Goal: Information Seeking & Learning: Learn about a topic

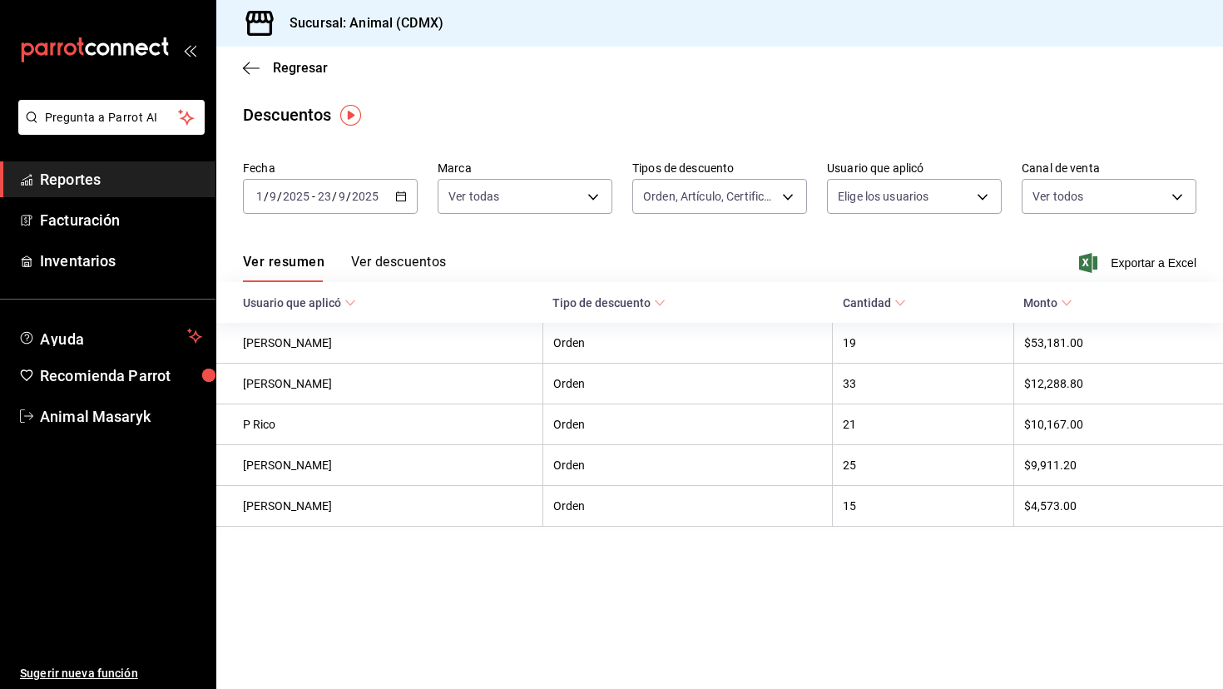
click at [53, 163] on link "Reportes" at bounding box center [107, 179] width 215 height 36
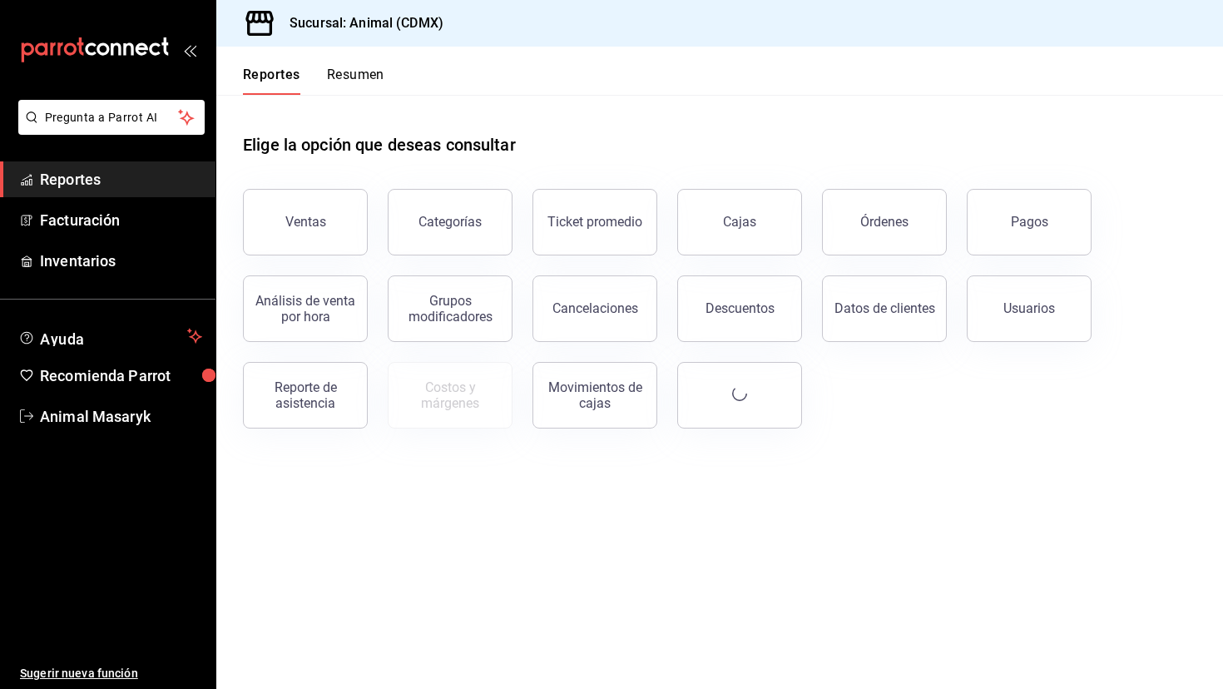
click at [55, 173] on span "Reportes" at bounding box center [121, 179] width 162 height 22
click at [298, 220] on div "Ventas" at bounding box center [305, 222] width 41 height 16
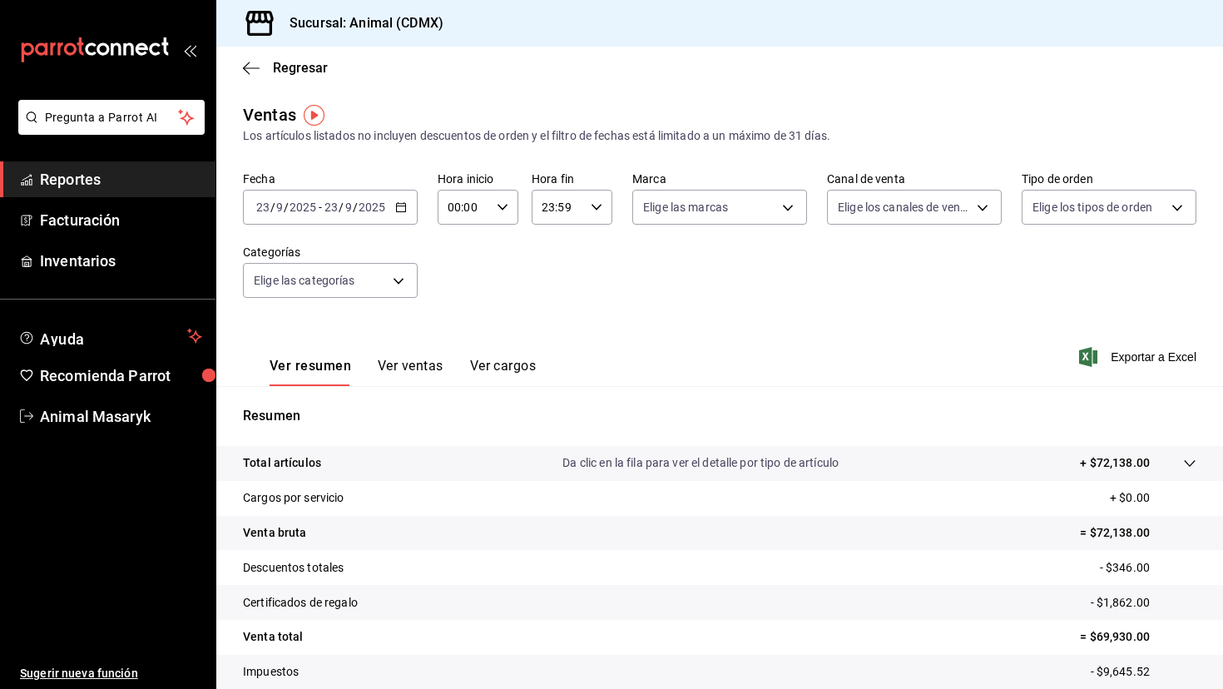
click at [298, 220] on div "[DATE] [DATE] - [DATE] [DATE]" at bounding box center [330, 207] width 175 height 35
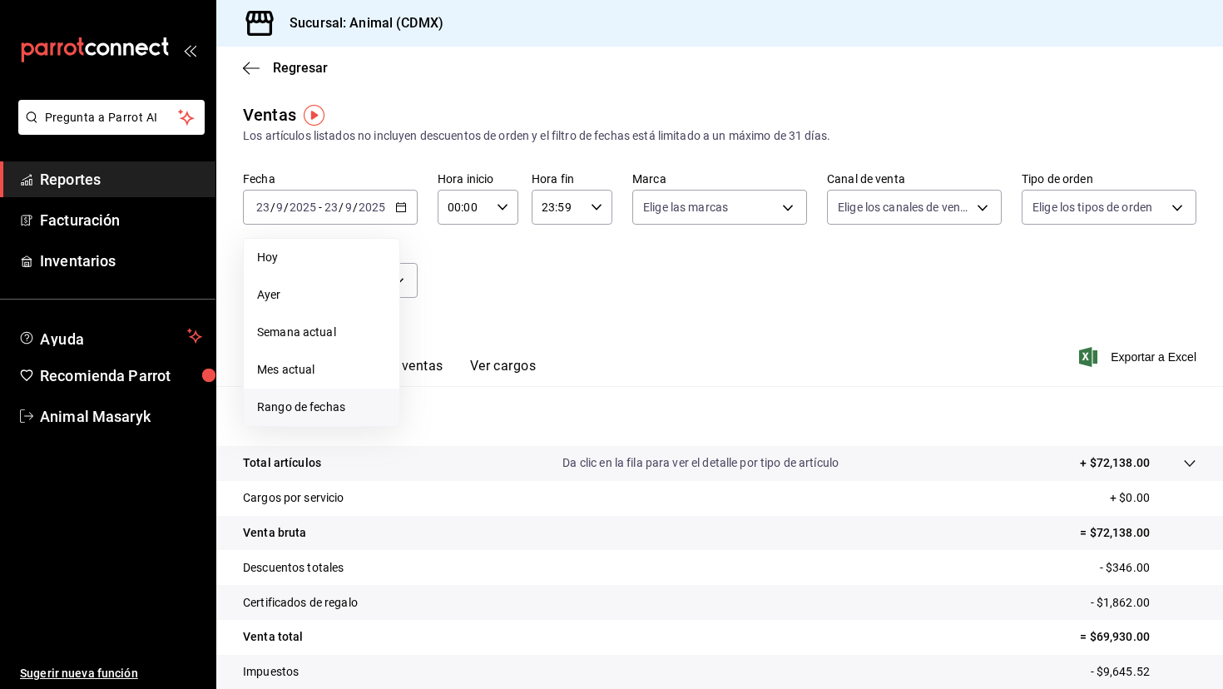
click at [325, 400] on span "Rango de fechas" at bounding box center [321, 406] width 129 height 17
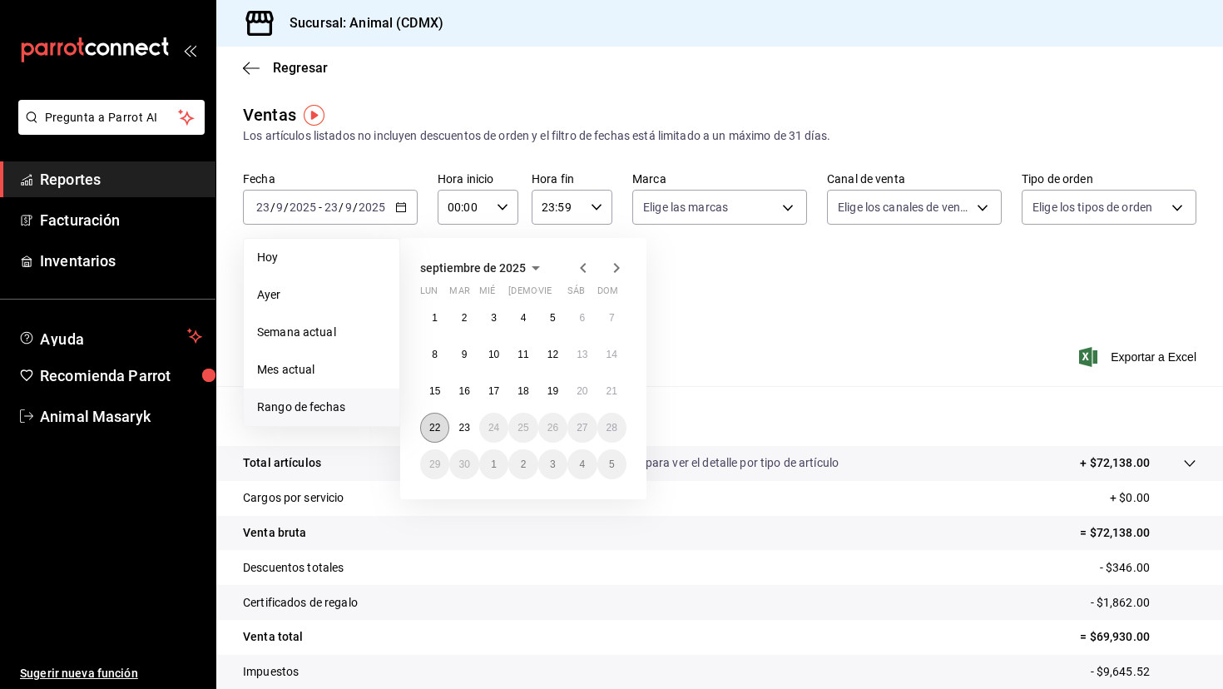
click at [442, 426] on button "22" at bounding box center [434, 428] width 29 height 30
click at [463, 425] on abbr "23" at bounding box center [463, 428] width 11 height 12
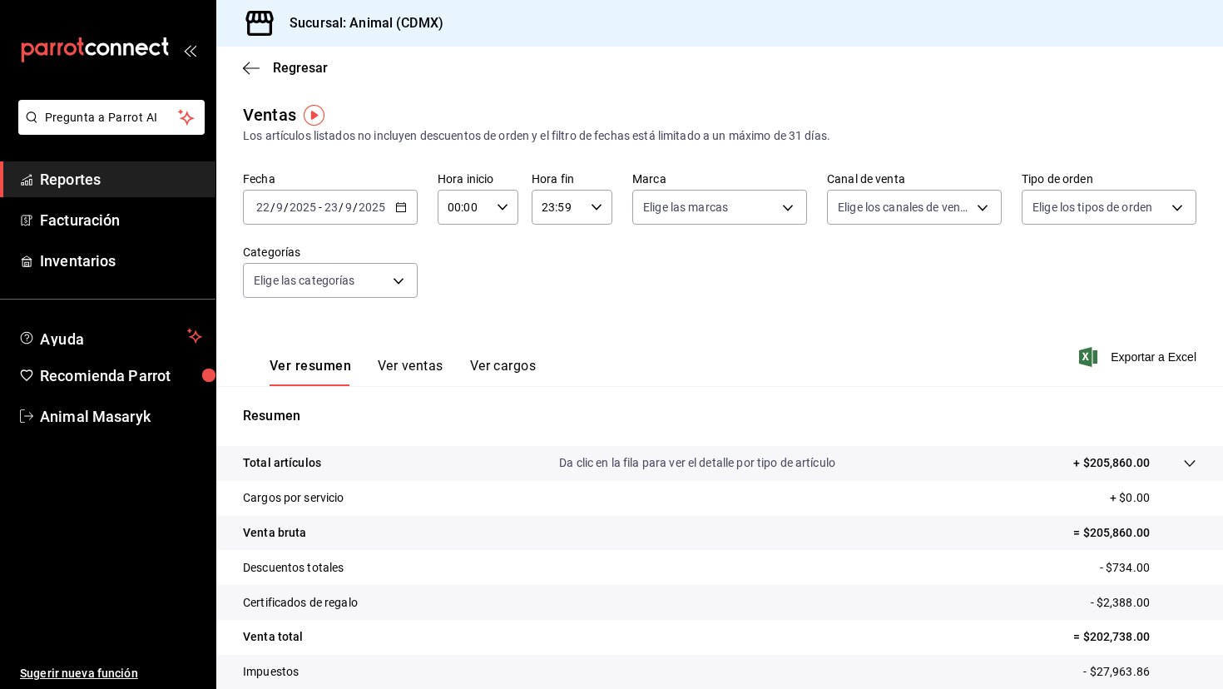
click at [502, 220] on div "00:00 Hora inicio" at bounding box center [478, 207] width 81 height 35
click at [460, 346] on button "05" at bounding box center [458, 334] width 34 height 33
type input "05:00"
click at [500, 249] on span "00" at bounding box center [499, 249] width 14 height 13
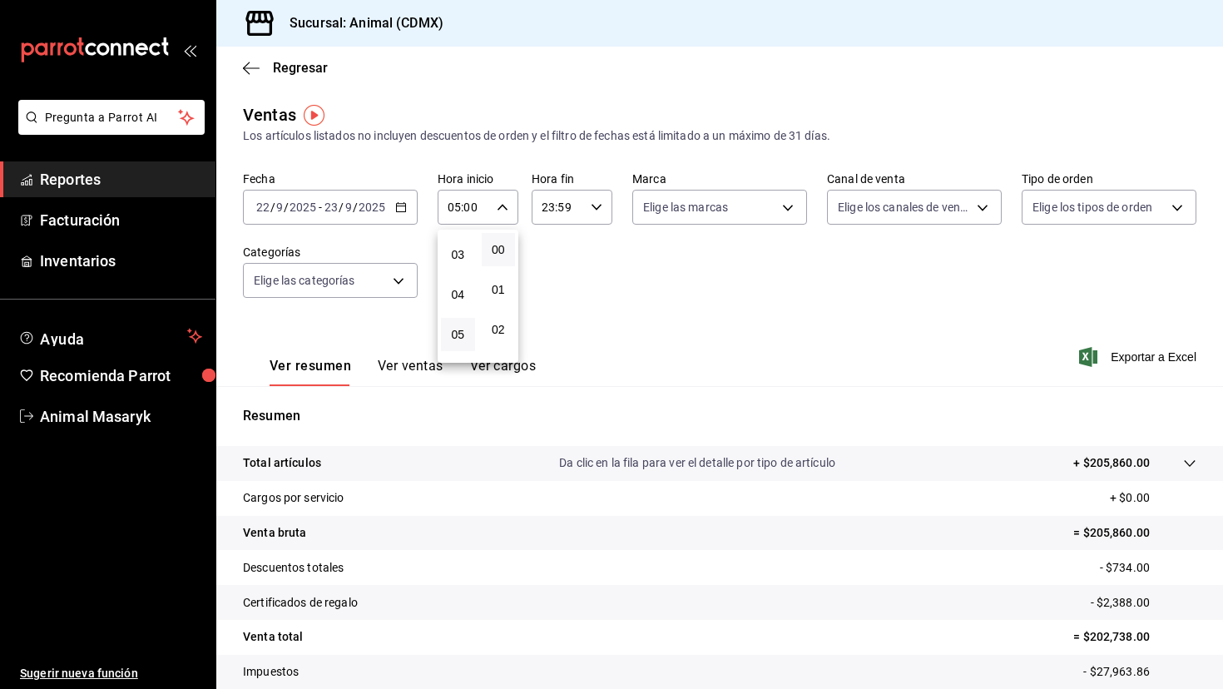
click at [592, 209] on div at bounding box center [611, 344] width 1223 height 689
click at [592, 209] on icon "button" at bounding box center [597, 207] width 12 height 12
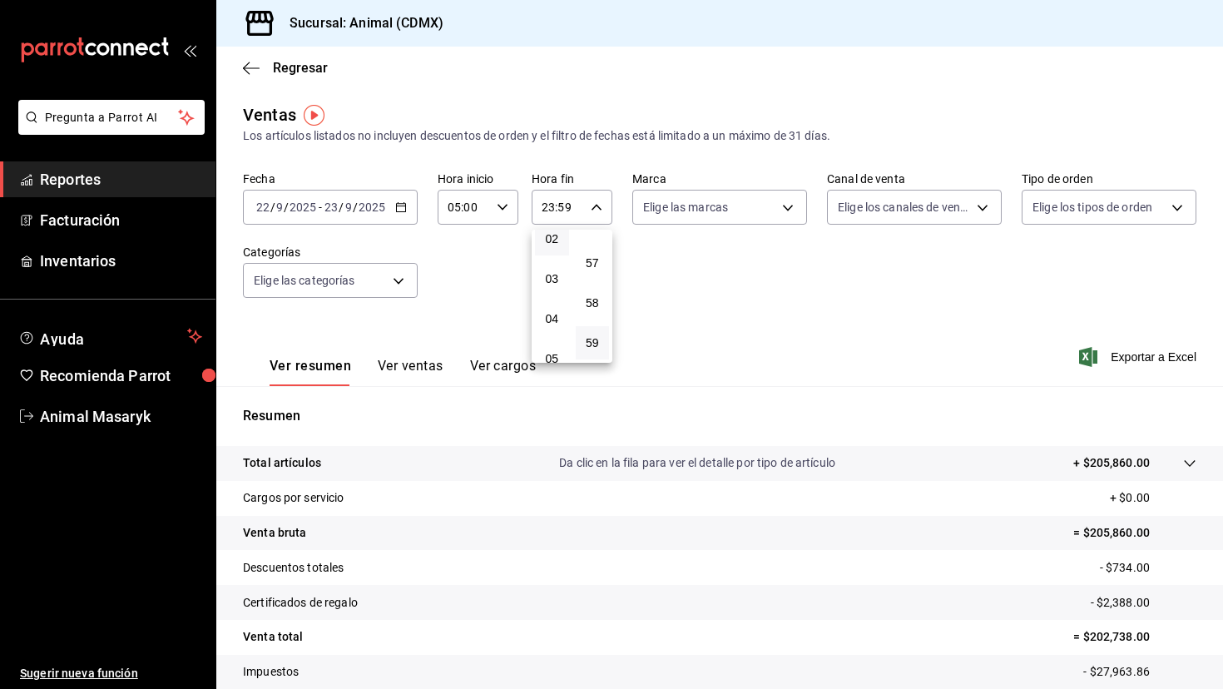
scroll to position [95, 0]
click at [556, 352] on span "05" at bounding box center [552, 354] width 14 height 13
click at [594, 250] on span "00" at bounding box center [593, 249] width 14 height 13
type input "05:00"
click at [692, 269] on div at bounding box center [611, 344] width 1223 height 689
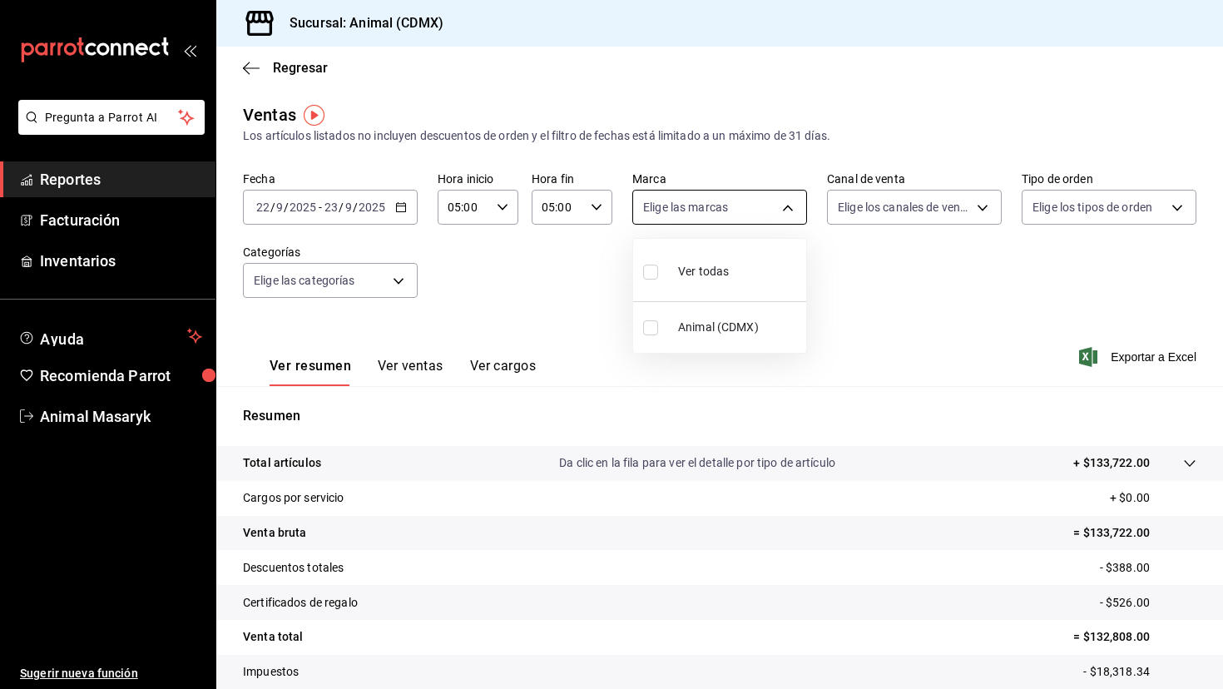
click at [779, 214] on body "Pregunta a Parrot AI Reportes Facturación Inventarios Ayuda Recomienda Parrot A…" at bounding box center [611, 344] width 1223 height 689
click at [761, 284] on li "Ver todas" at bounding box center [719, 269] width 173 height 49
type input "cb0f6aec-1481-4e37-861c-bab9b3a65b14"
checkbox input "true"
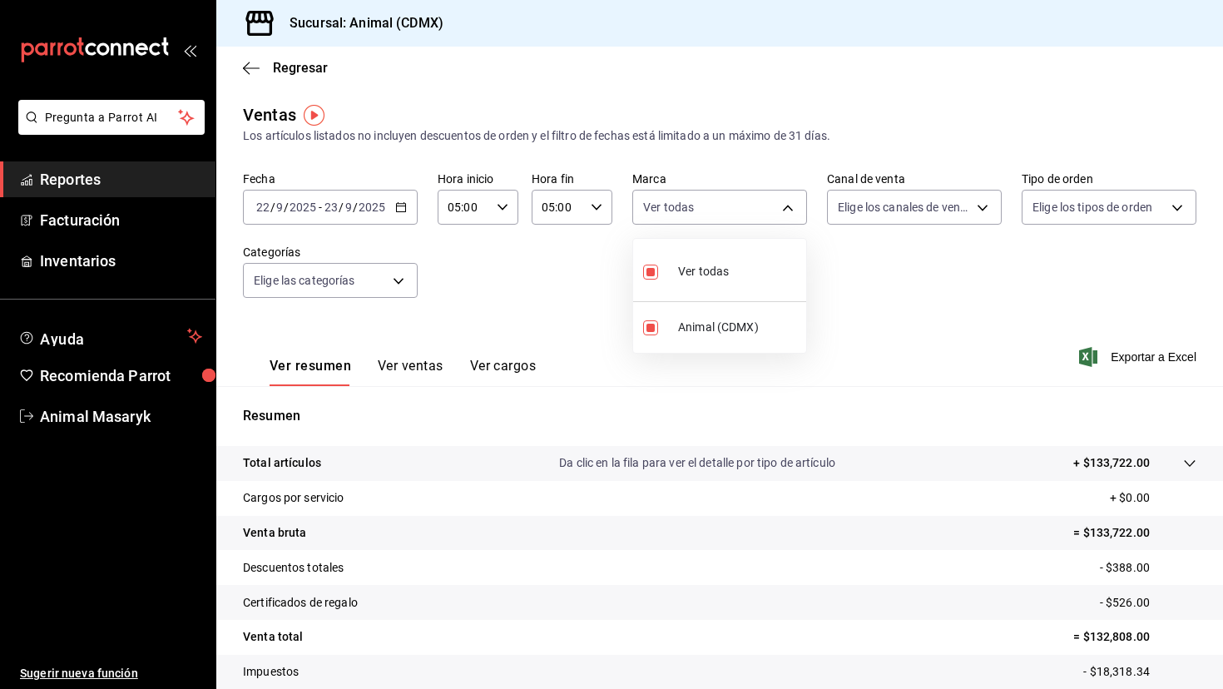
click at [779, 215] on div at bounding box center [611, 344] width 1223 height 689
click at [779, 205] on body "Pregunta a Parrot AI Reportes Facturación Inventarios Ayuda Recomienda Parrot A…" at bounding box center [611, 344] width 1223 height 689
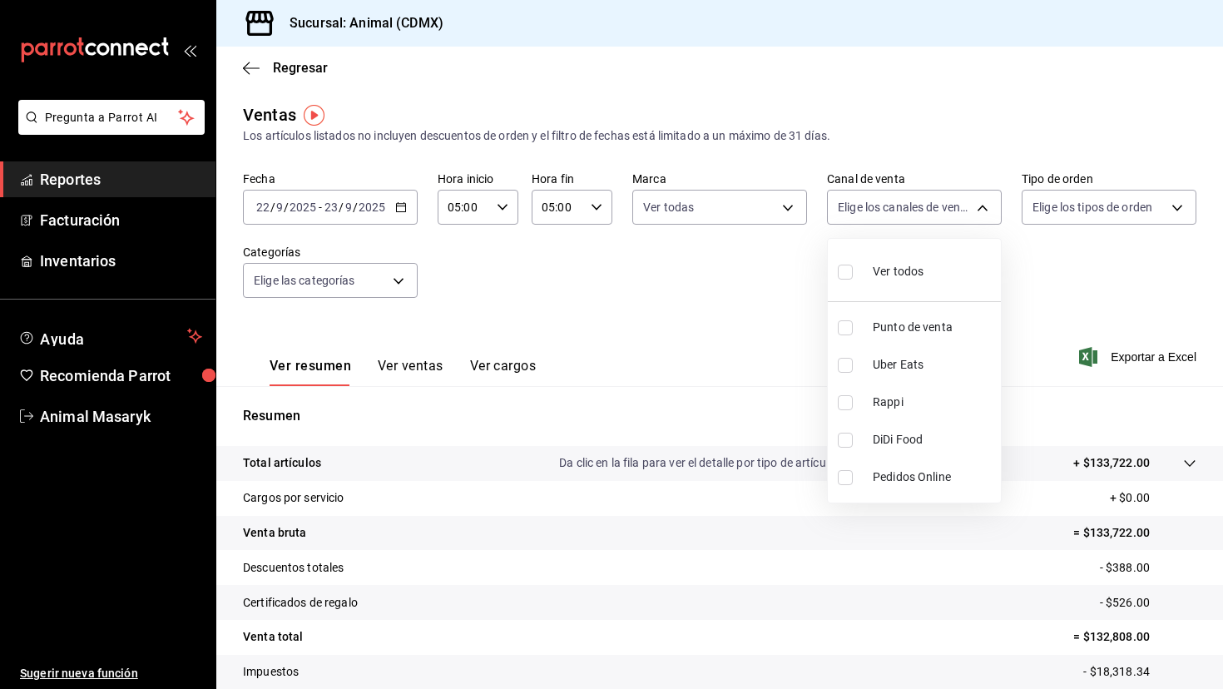
click at [779, 266] on li "Ver todos" at bounding box center [914, 269] width 173 height 49
type input "PARROT,UBER_EATS,RAPPI,DIDI_FOOD,ONLINE"
checkbox input "true"
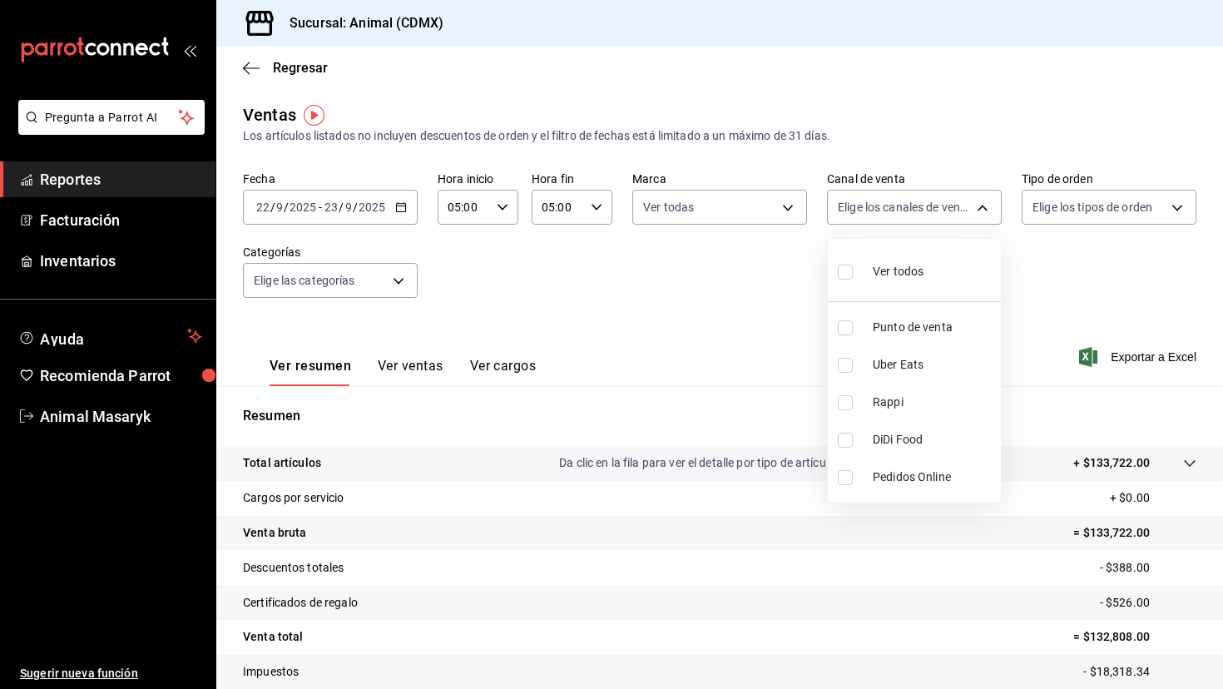
checkbox input "true"
click at [779, 217] on div at bounding box center [611, 344] width 1223 height 689
click at [779, 210] on body "Pregunta a Parrot AI Reportes Facturación Inventarios Ayuda Recomienda Parrot A…" at bounding box center [611, 344] width 1223 height 689
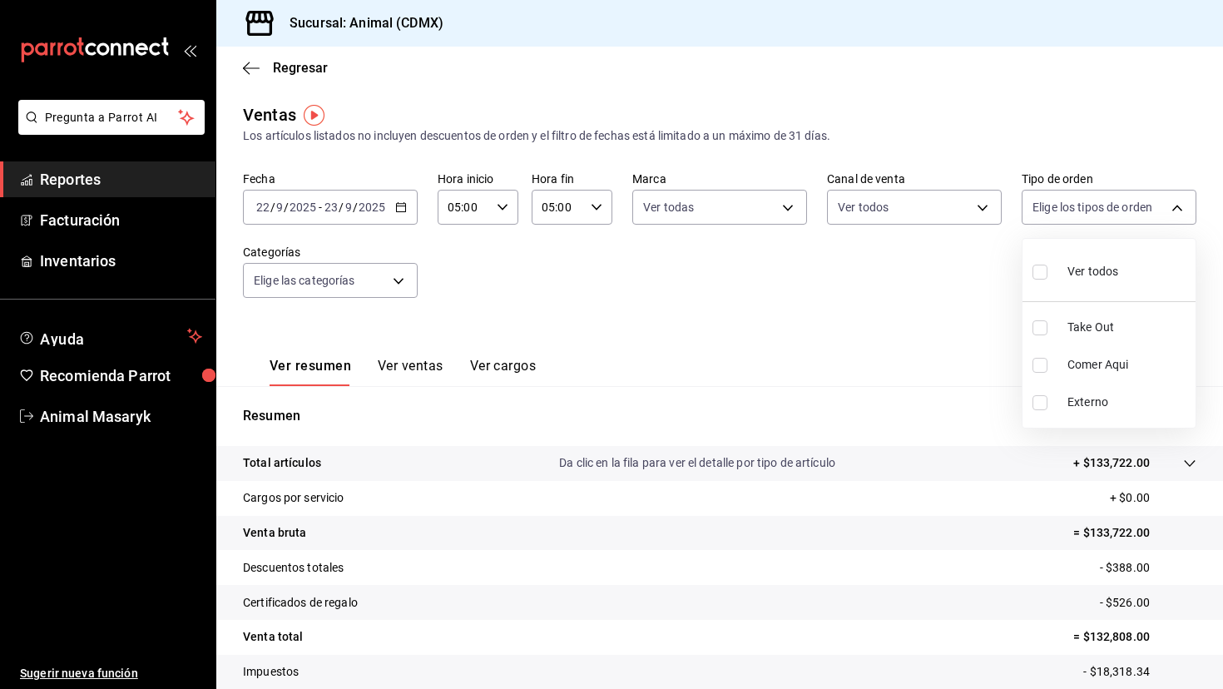
click at [779, 269] on li "Ver todos" at bounding box center [1108, 269] width 173 height 49
type input "ad44a823-99d3-4372-a913-4cf57f2a9ac0,b8ee5ff1-85c8-4a81-aa51-555e6c8ba0c6,EXTER…"
checkbox input "true"
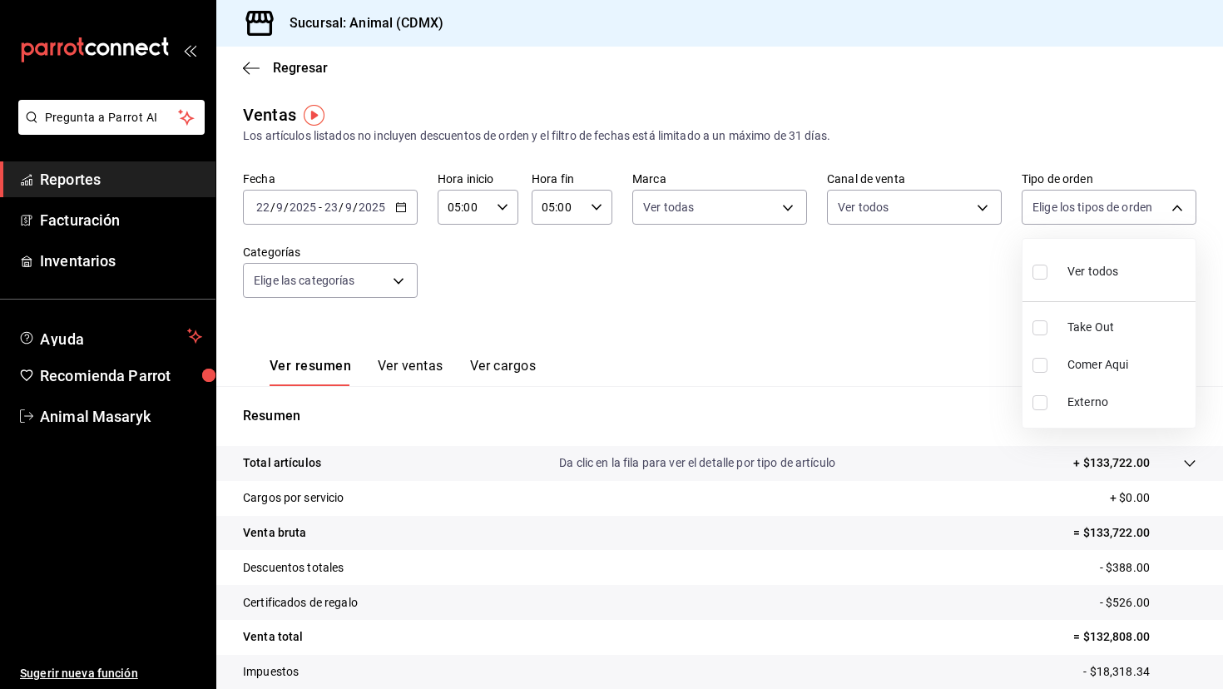
checkbox input "true"
click at [393, 266] on div at bounding box center [611, 344] width 1223 height 689
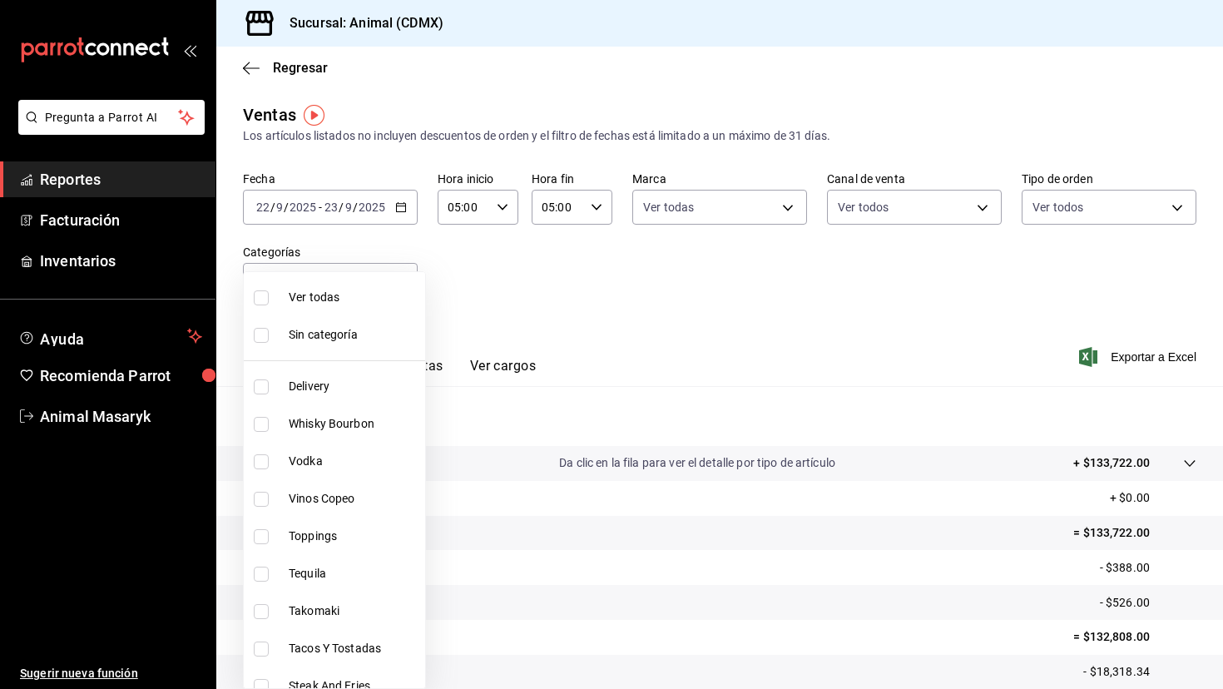
click at [396, 280] on body "Pregunta a Parrot AI Reportes Facturación Inventarios Ayuda Recomienda Parrot A…" at bounding box center [611, 344] width 1223 height 689
click at [391, 307] on li "Ver todas" at bounding box center [334, 297] width 181 height 37
type input "281688af-6220-48ae-86b9-ca5e6f63eb3e,2ffeebaa-176c-4024-95f8-553ffecca8da,37769…"
checkbox input "true"
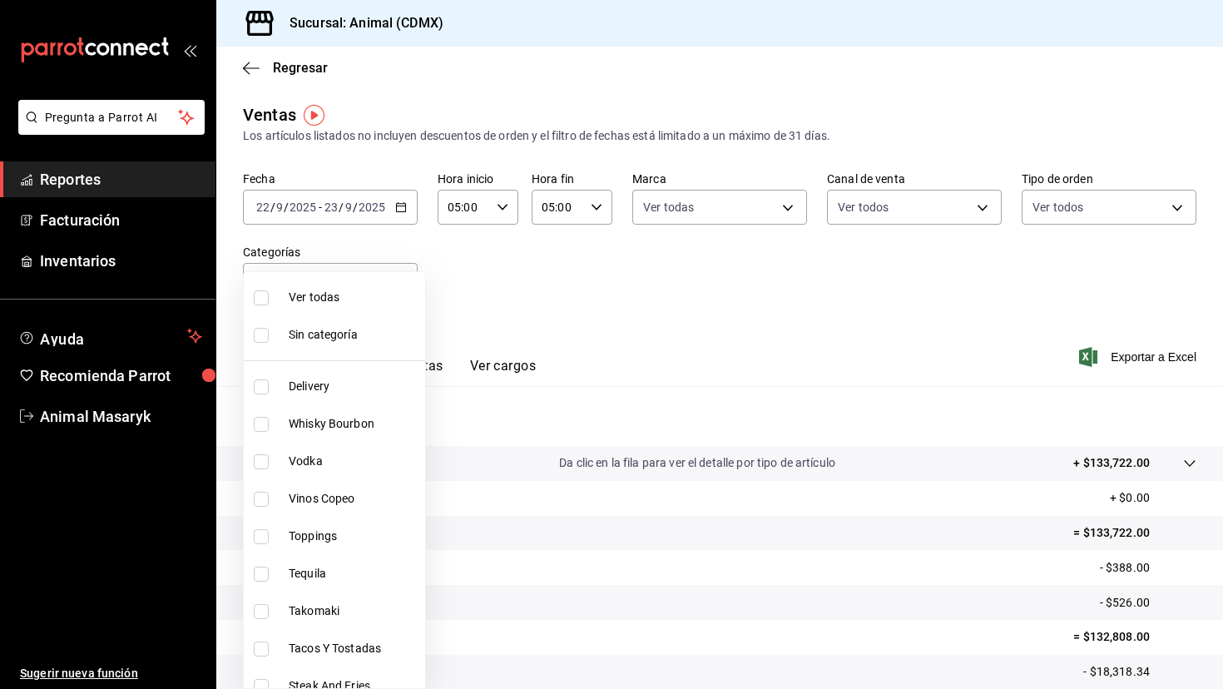
checkbox input "true"
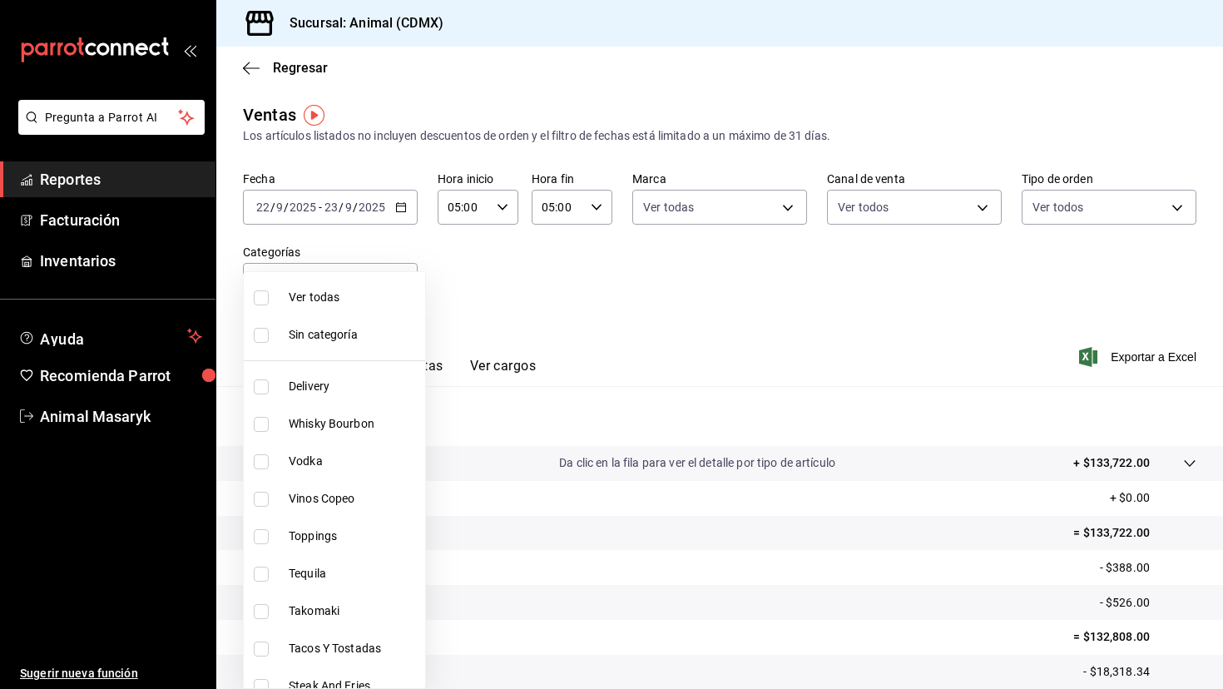
checkbox input "true"
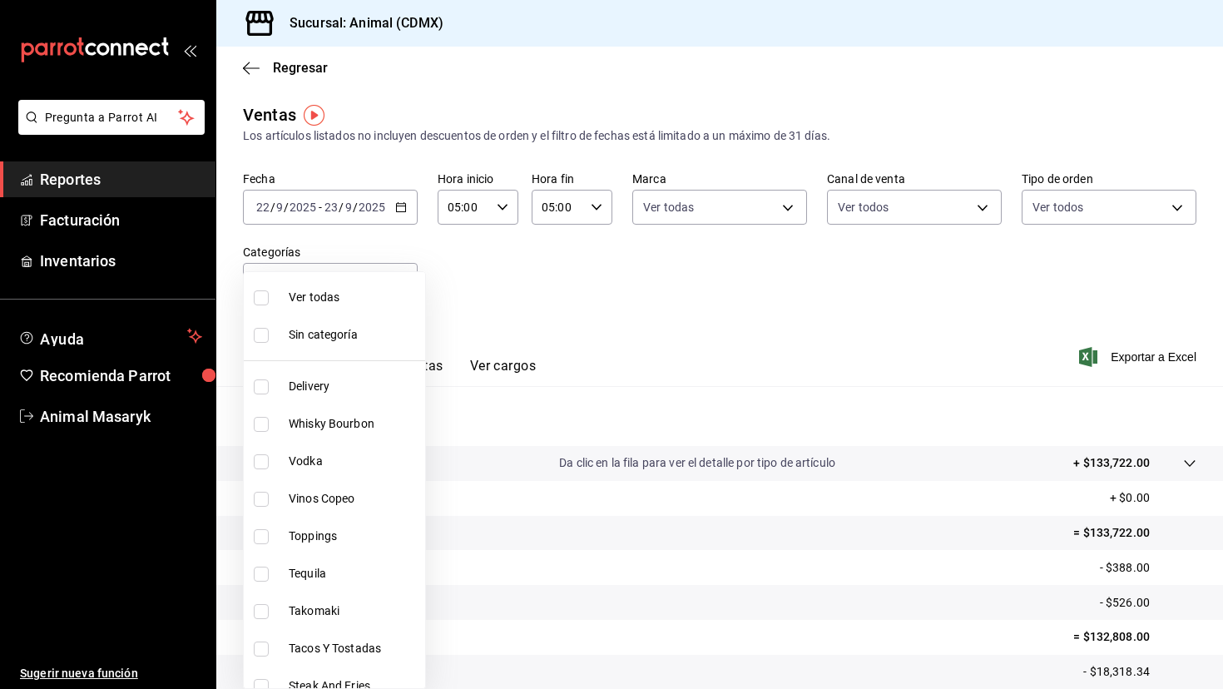
checkbox input "true"
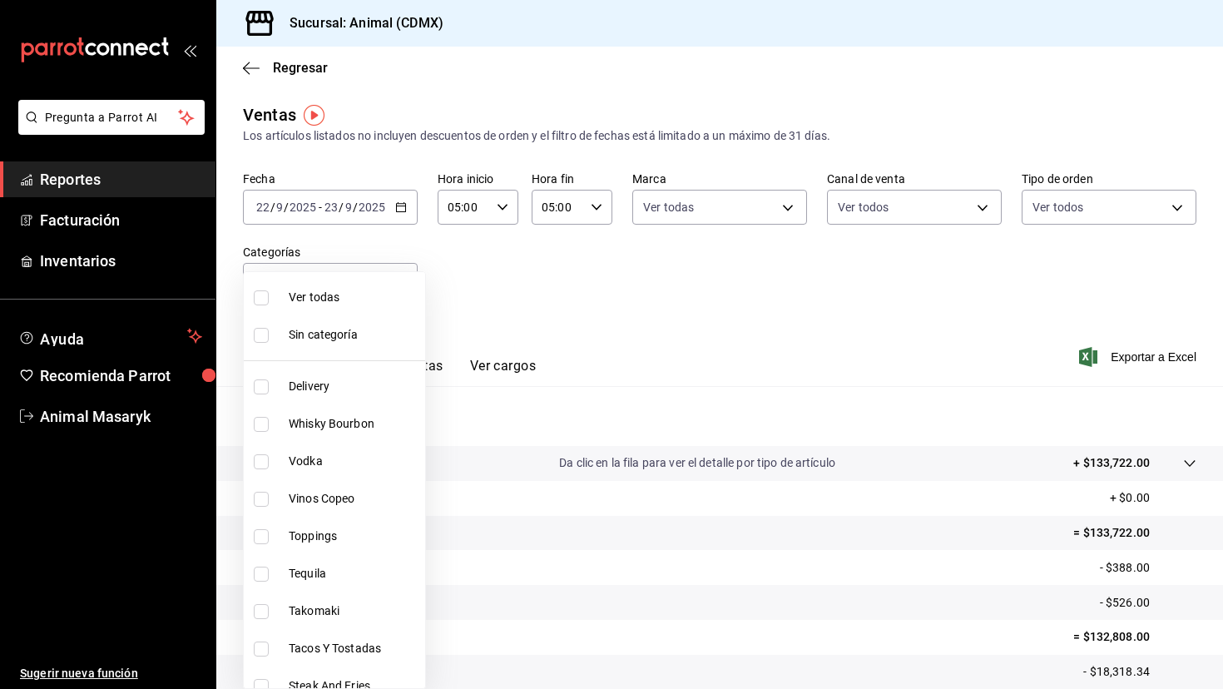
checkbox input "true"
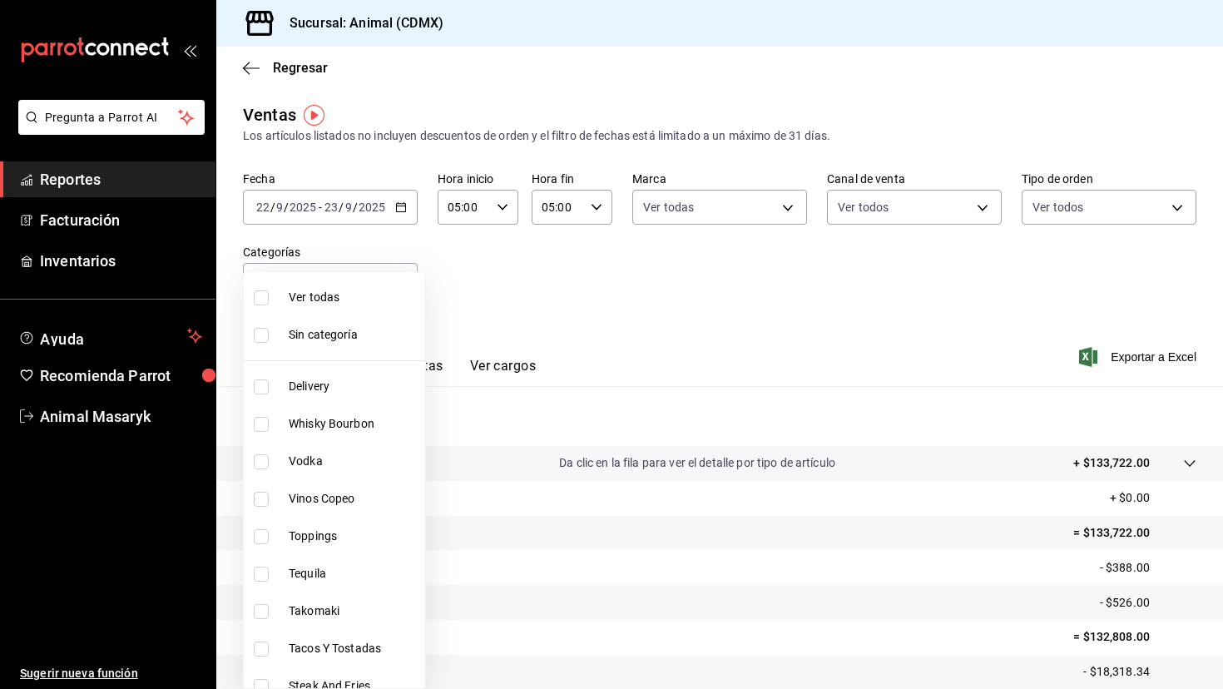
checkbox input "true"
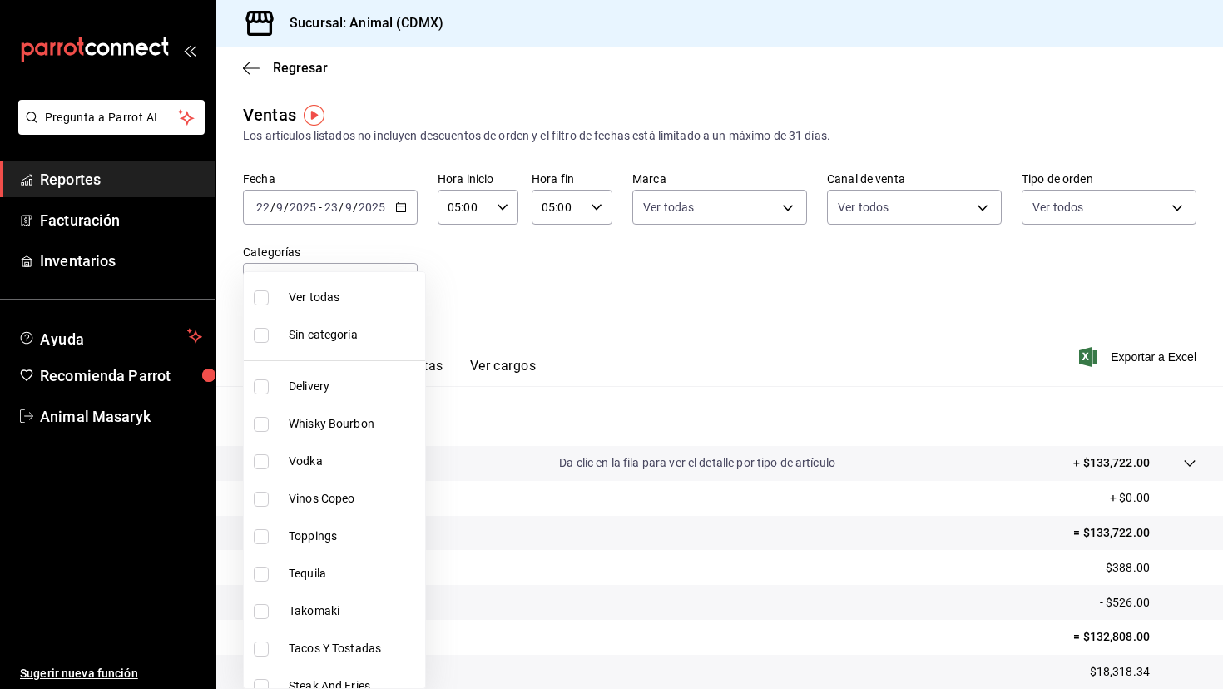
checkbox input "true"
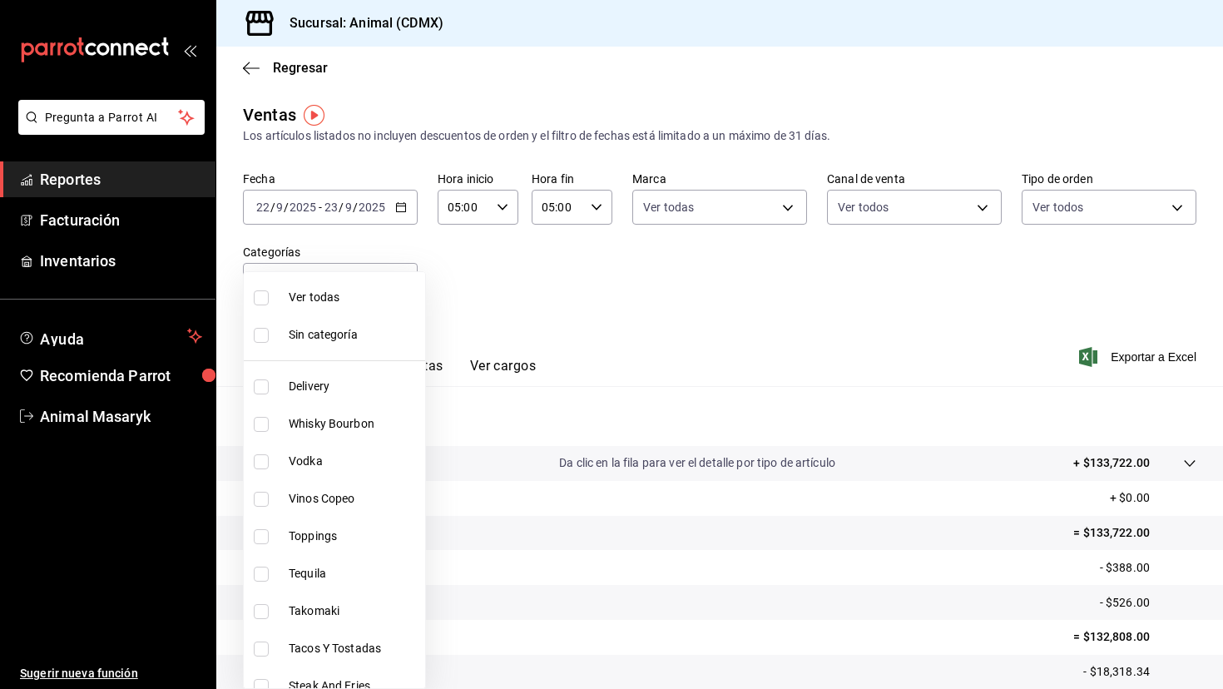
checkbox input "true"
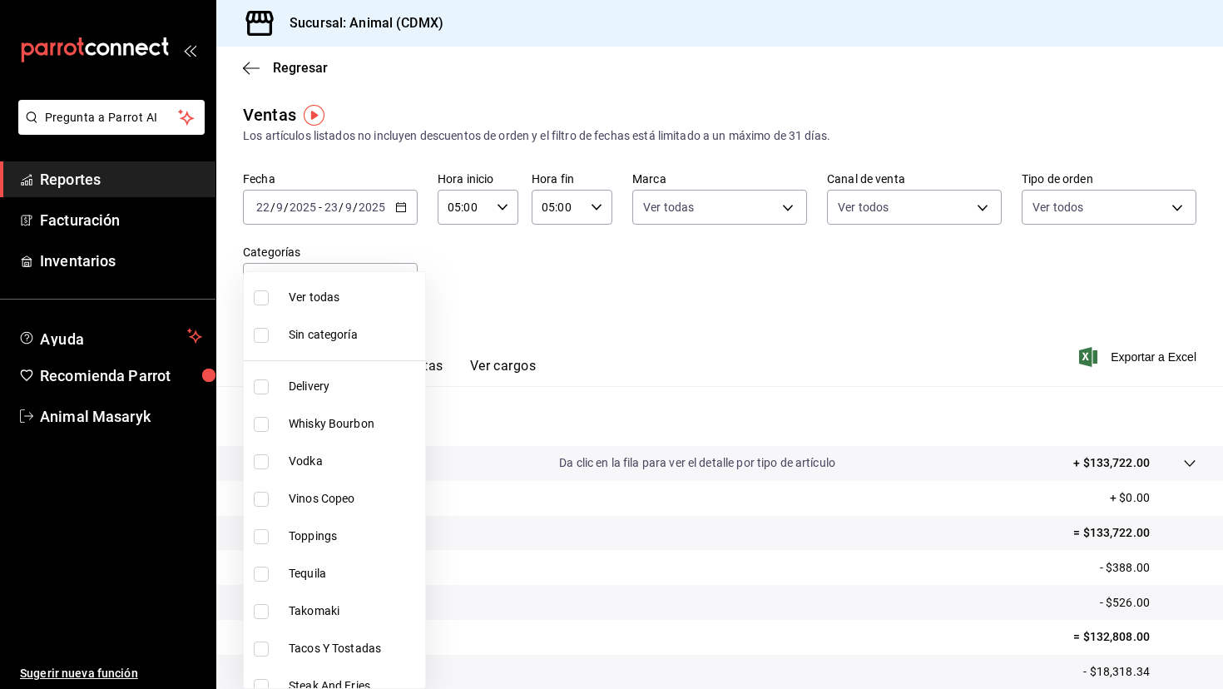
checkbox input "true"
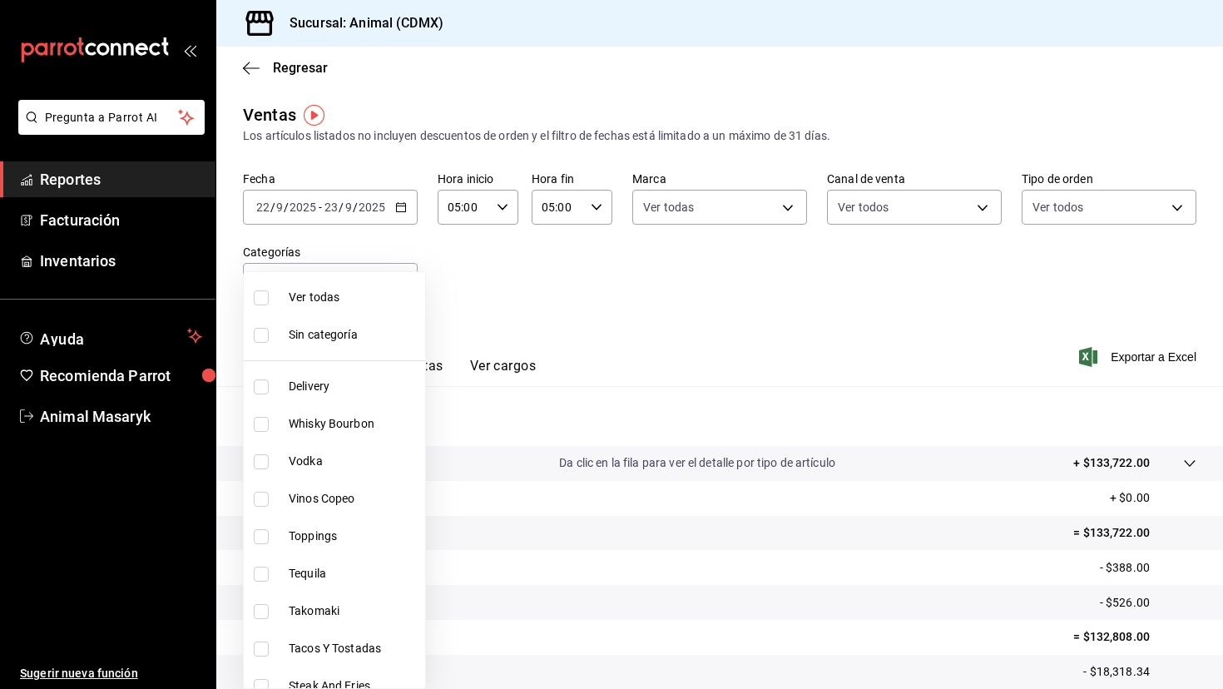
checkbox input "true"
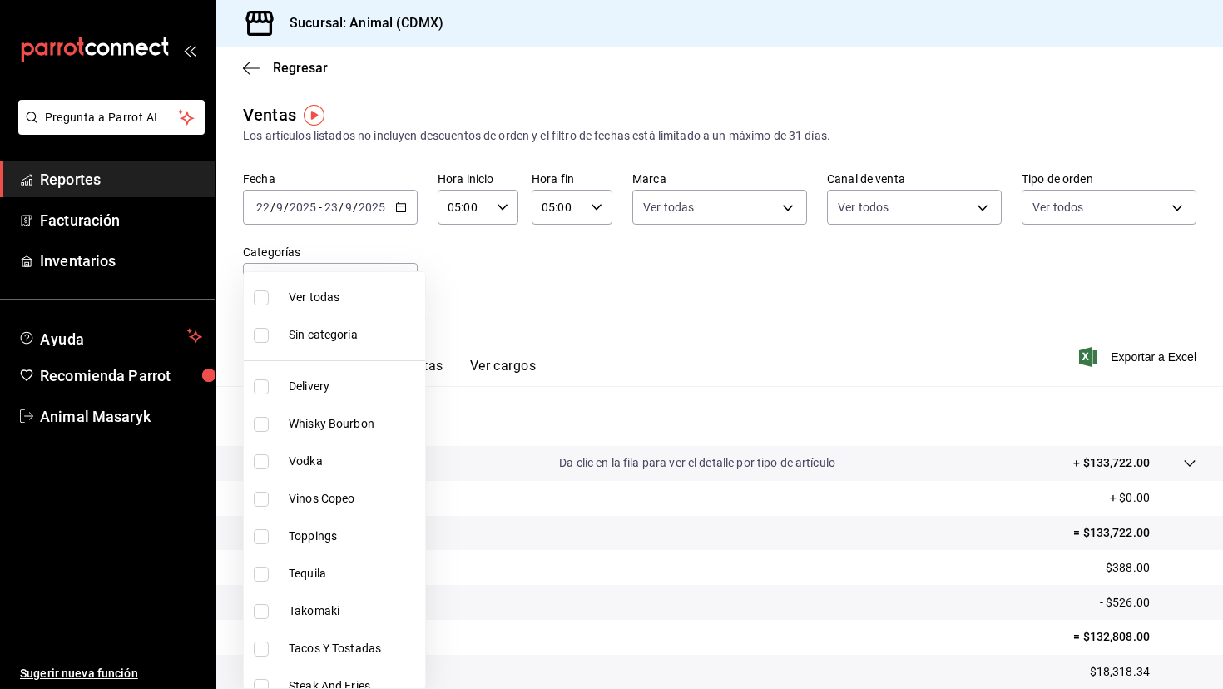
checkbox input "true"
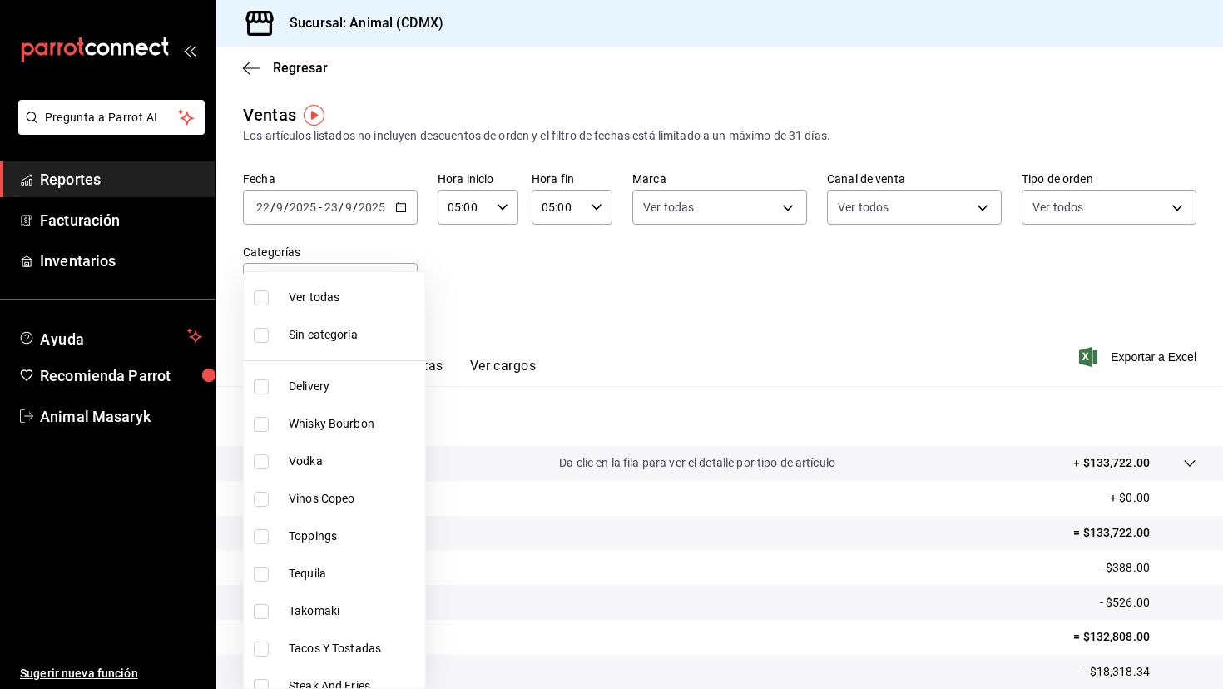
checkbox input "true"
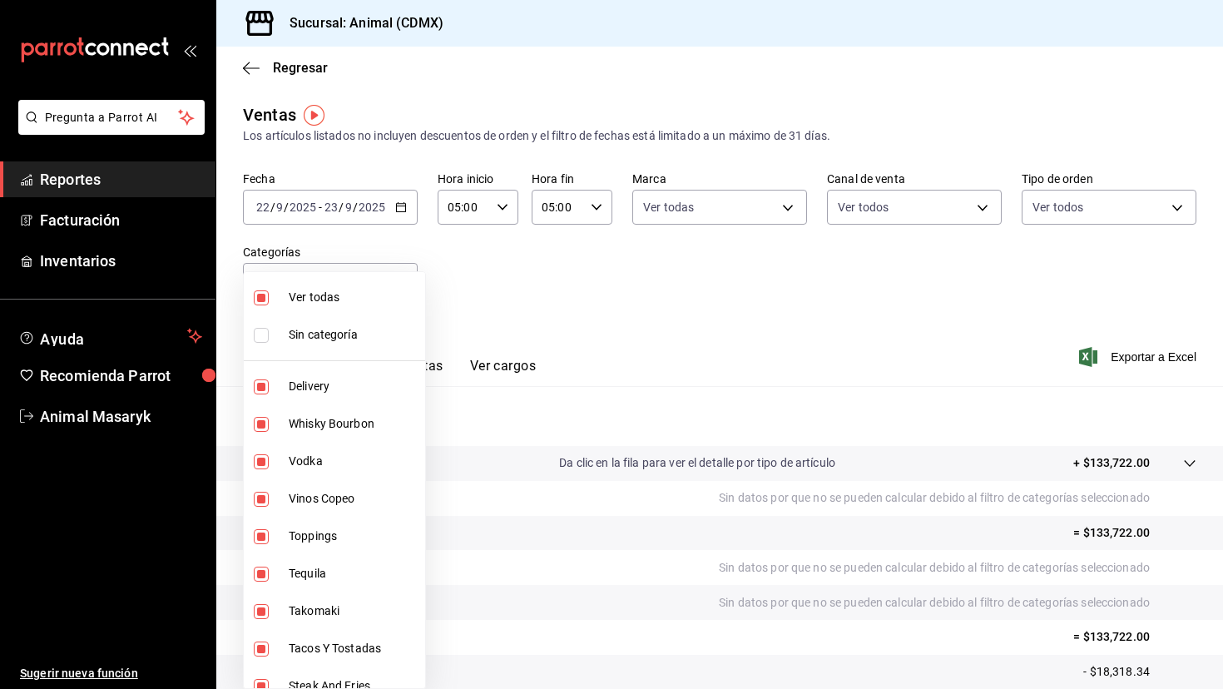
click at [700, 334] on div at bounding box center [611, 344] width 1223 height 689
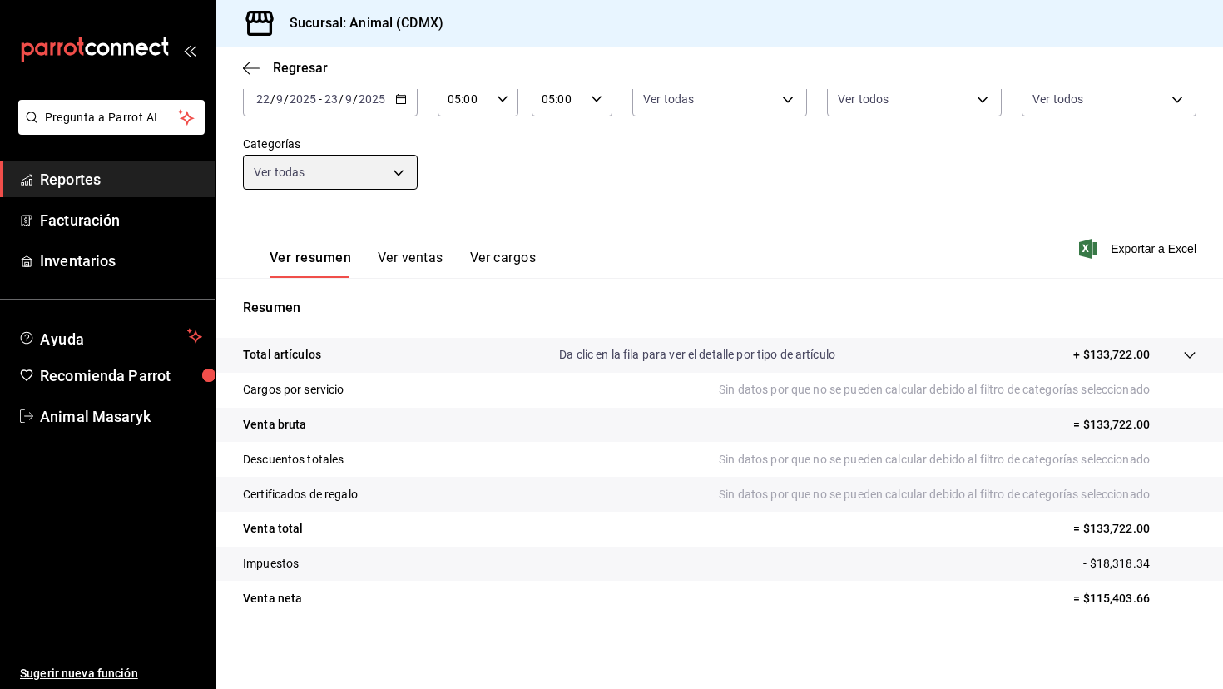
scroll to position [108, 0]
click at [406, 173] on body "Pregunta a Parrot AI Reportes Facturación Inventarios Ayuda Recomienda Parrot A…" at bounding box center [611, 344] width 1223 height 689
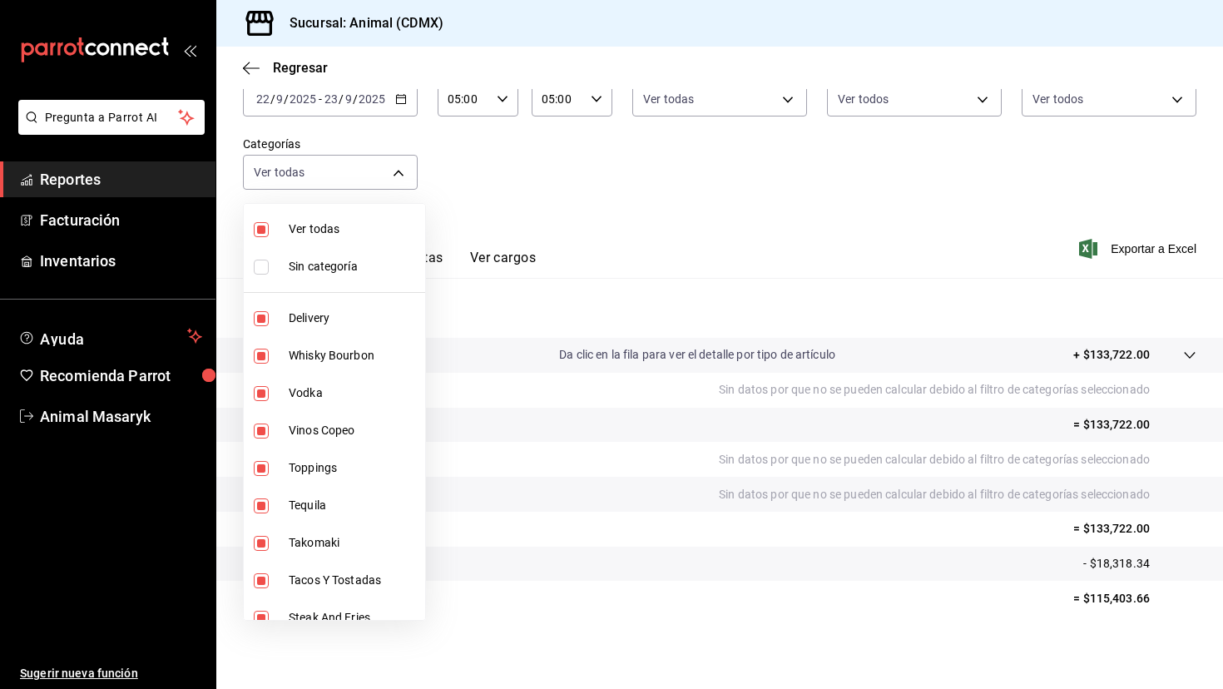
click at [333, 433] on span "Vinos Copeo" at bounding box center [354, 430] width 130 height 17
type input "281688af-6220-48ae-86b9-ca5e6f63eb3e,2ffeebaa-176c-4024-95f8-553ffecca8da,37769…"
checkbox input "false"
click at [328, 227] on span "Ver todas" at bounding box center [354, 228] width 130 height 17
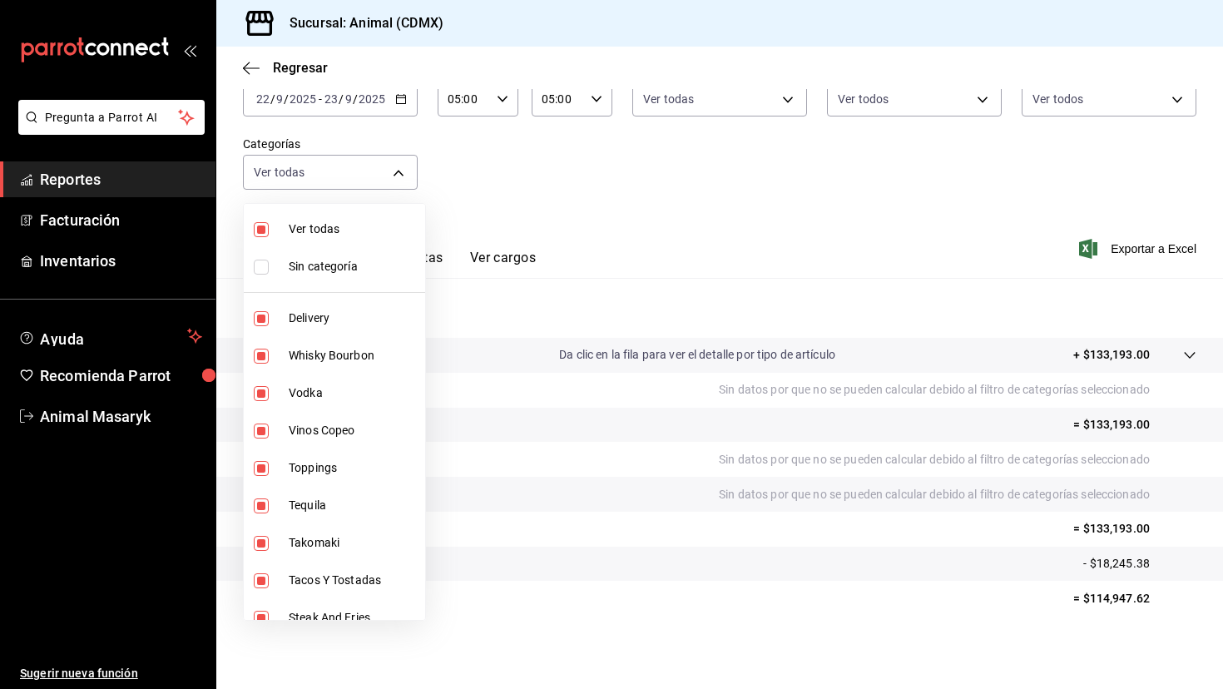
type input "281688af-6220-48ae-86b9-ca5e6f63eb3e,2ffeebaa-176c-4024-95f8-553ffecca8da,37769…"
checkbox input "true"
click at [337, 437] on span "Vinos Copeo" at bounding box center [354, 430] width 130 height 17
type input "281688af-6220-48ae-86b9-ca5e6f63eb3e,2ffeebaa-176c-4024-95f8-553ffecca8da,37769…"
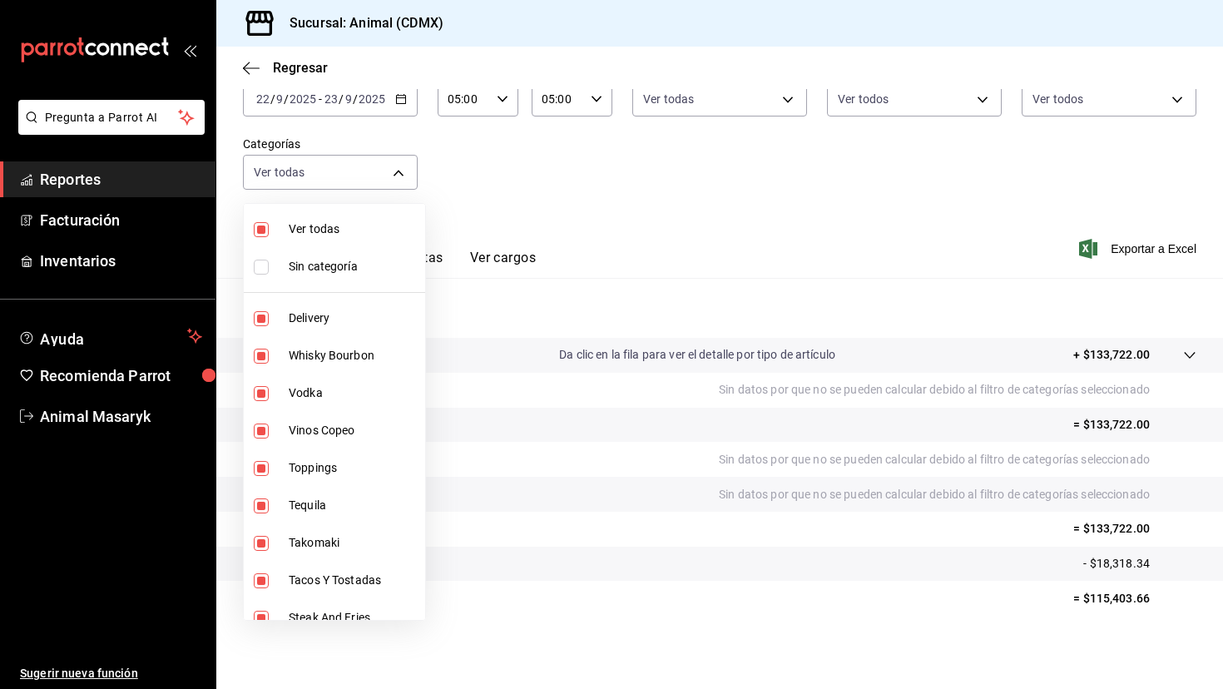
checkbox input "false"
click at [779, 184] on div at bounding box center [611, 344] width 1223 height 689
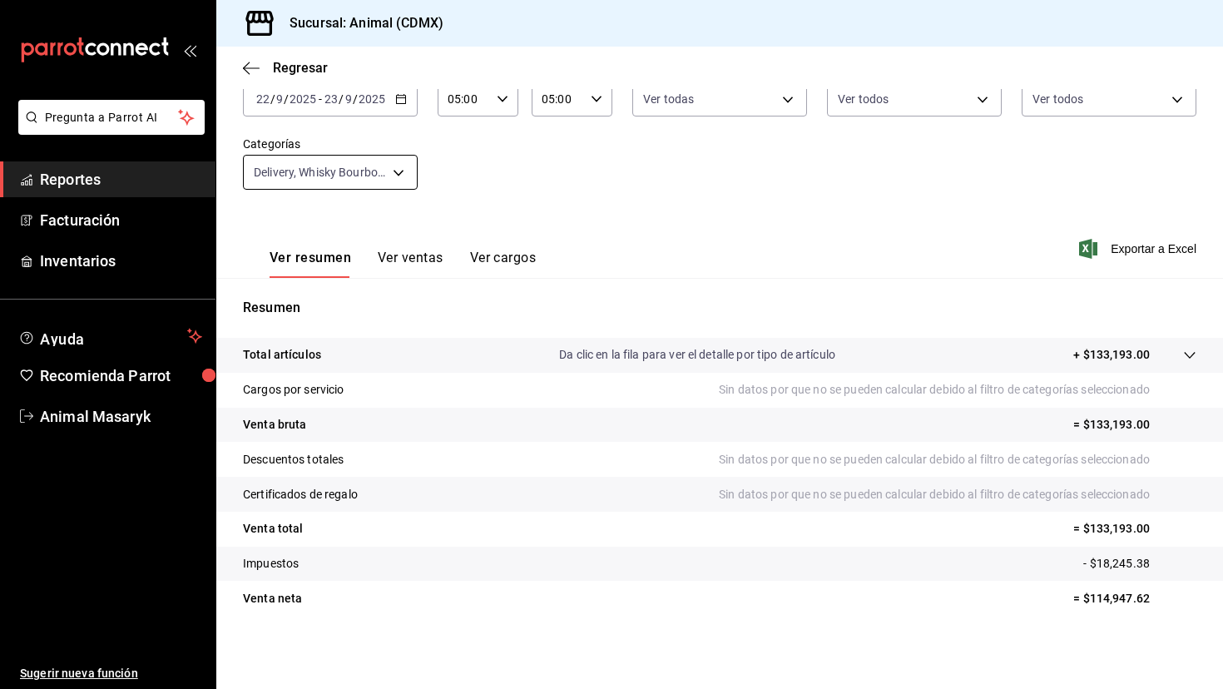
click at [397, 166] on body "Pregunta a Parrot AI Reportes Facturación Inventarios Ayuda Recomienda Parrot A…" at bounding box center [611, 344] width 1223 height 689
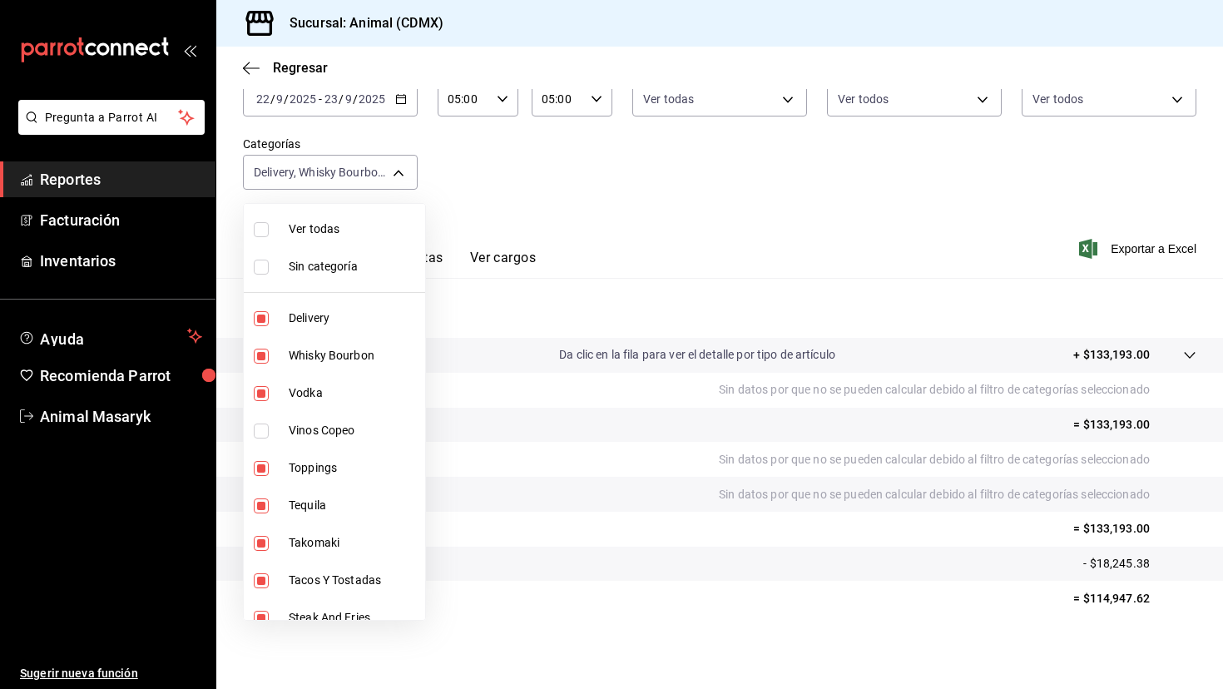
click at [355, 230] on span "Ver todas" at bounding box center [354, 228] width 130 height 17
type input "281688af-6220-48ae-86b9-ca5e6f63eb3e,2ffeebaa-176c-4024-95f8-553ffecca8da,37769…"
checkbox input "true"
click at [355, 230] on span "Ver todas" at bounding box center [354, 228] width 130 height 17
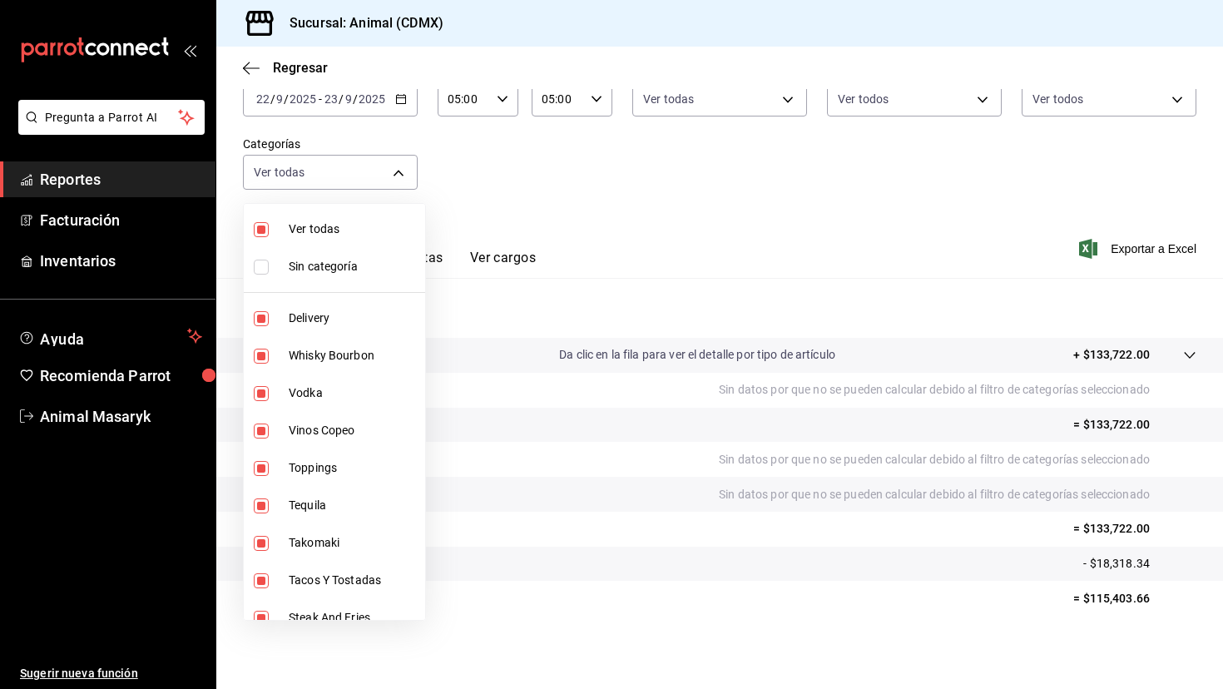
checkbox input "false"
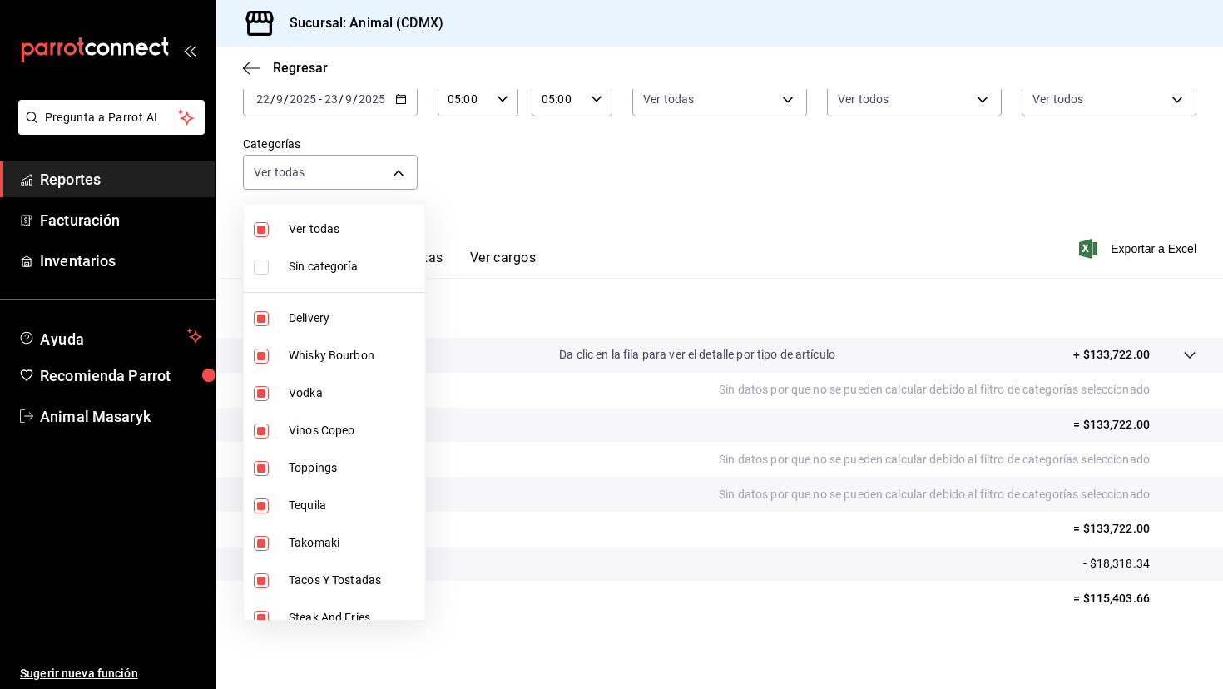
checkbox input "false"
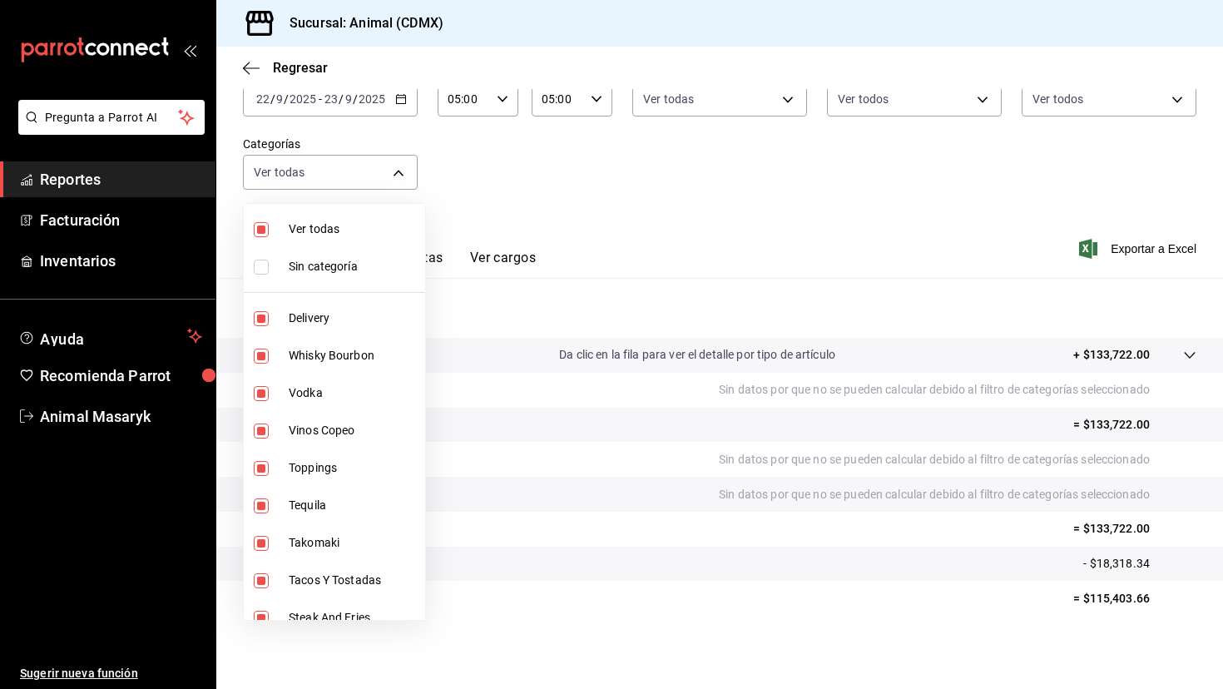
checkbox input "false"
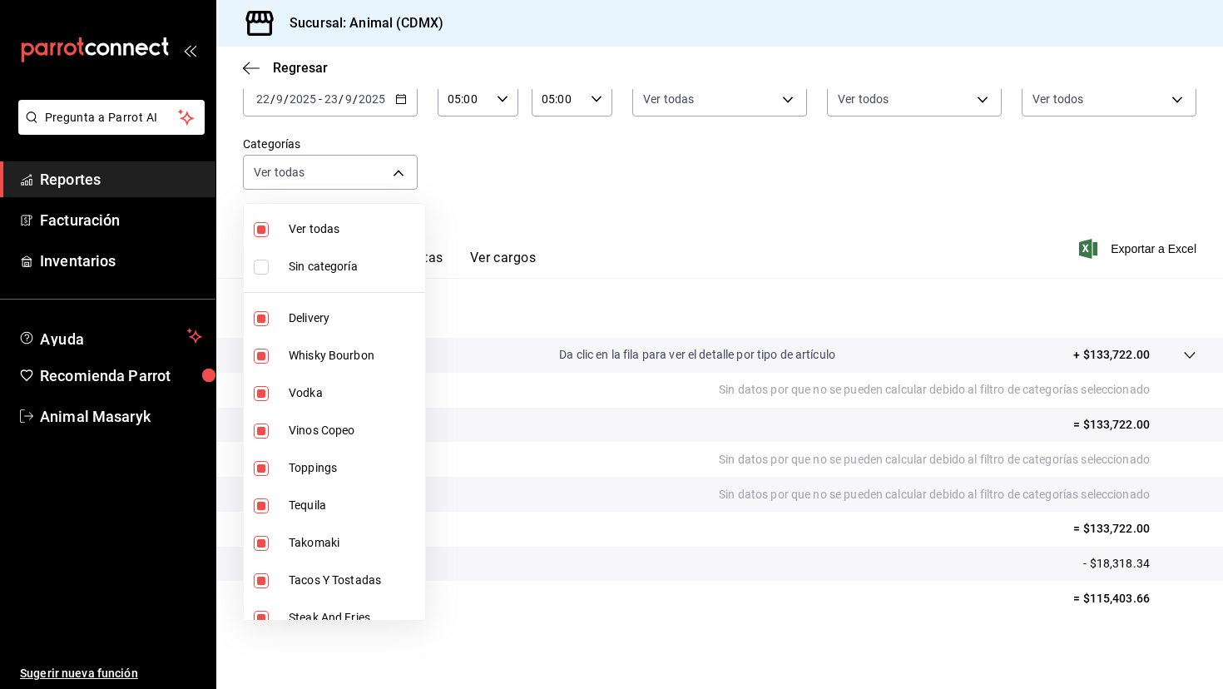
checkbox input "false"
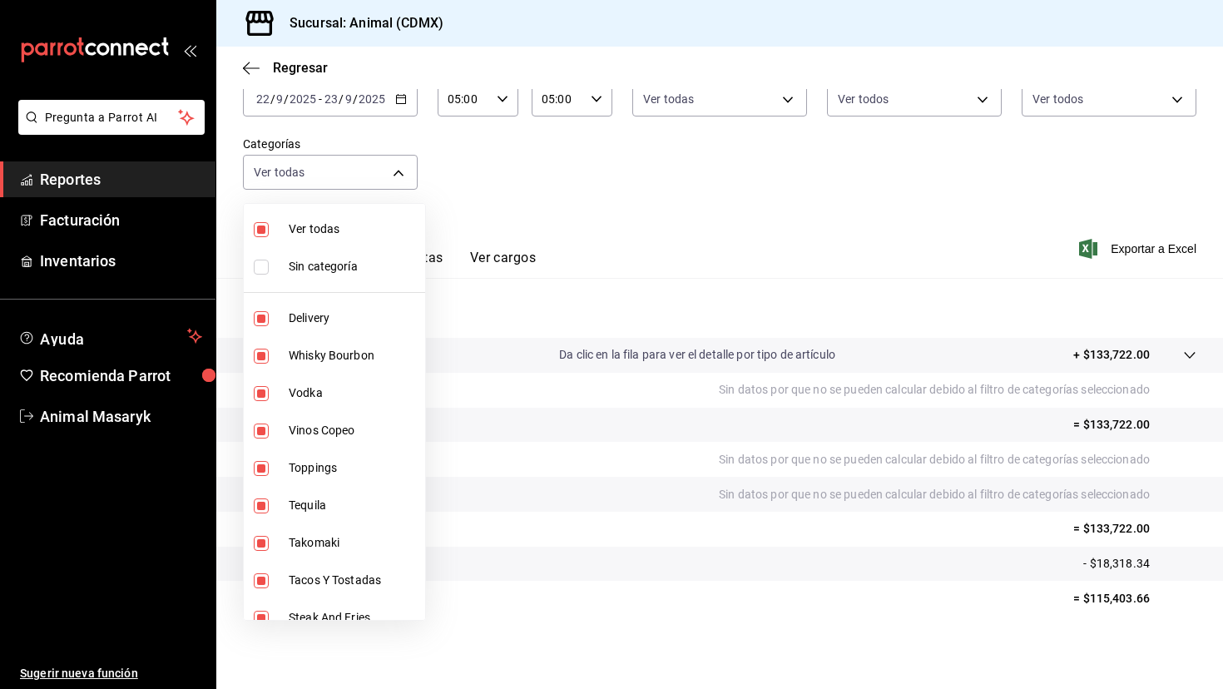
checkbox input "false"
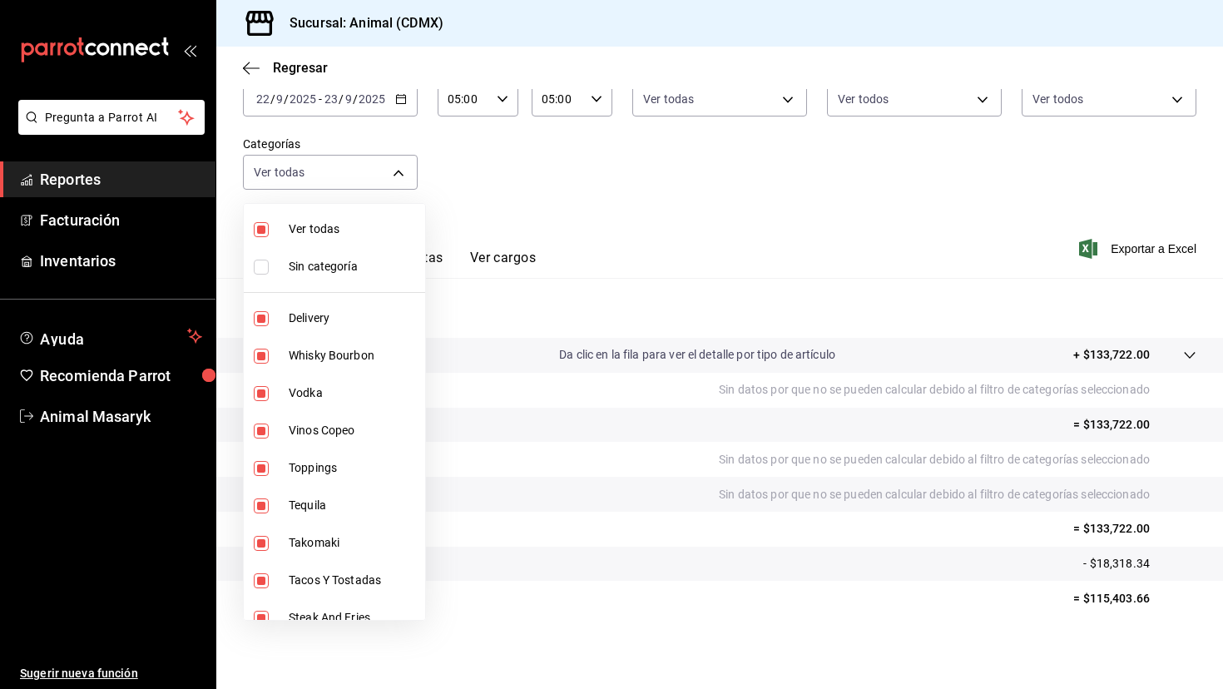
checkbox input "false"
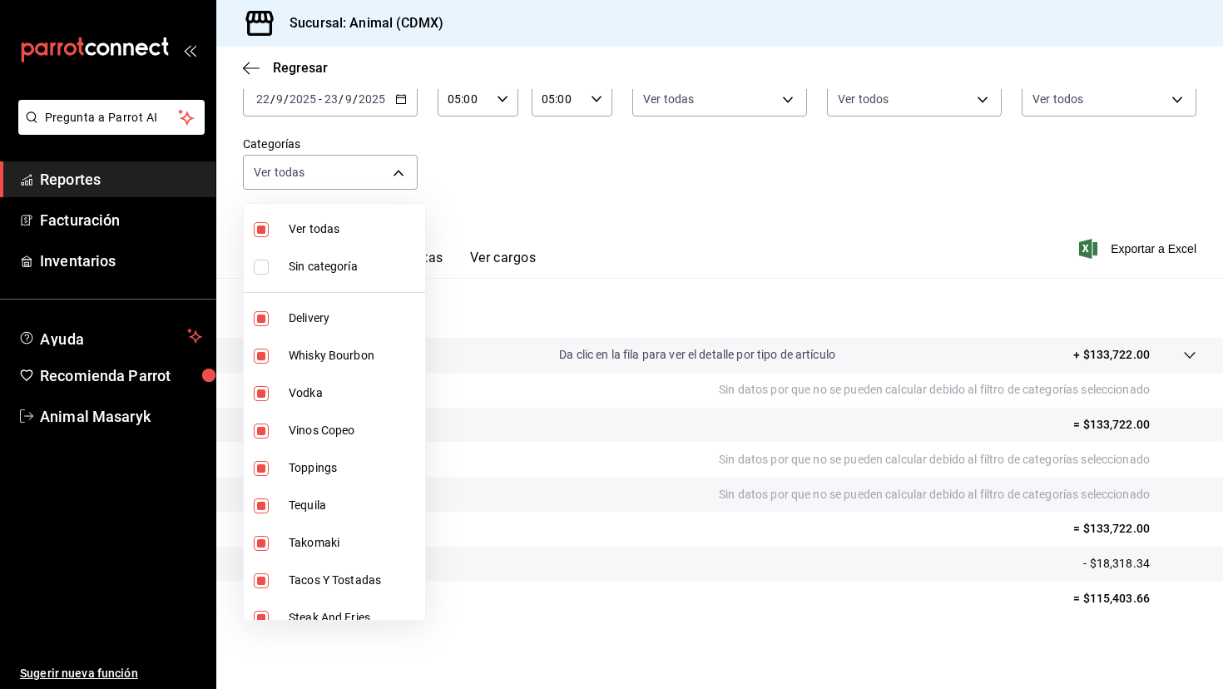
checkbox input "false"
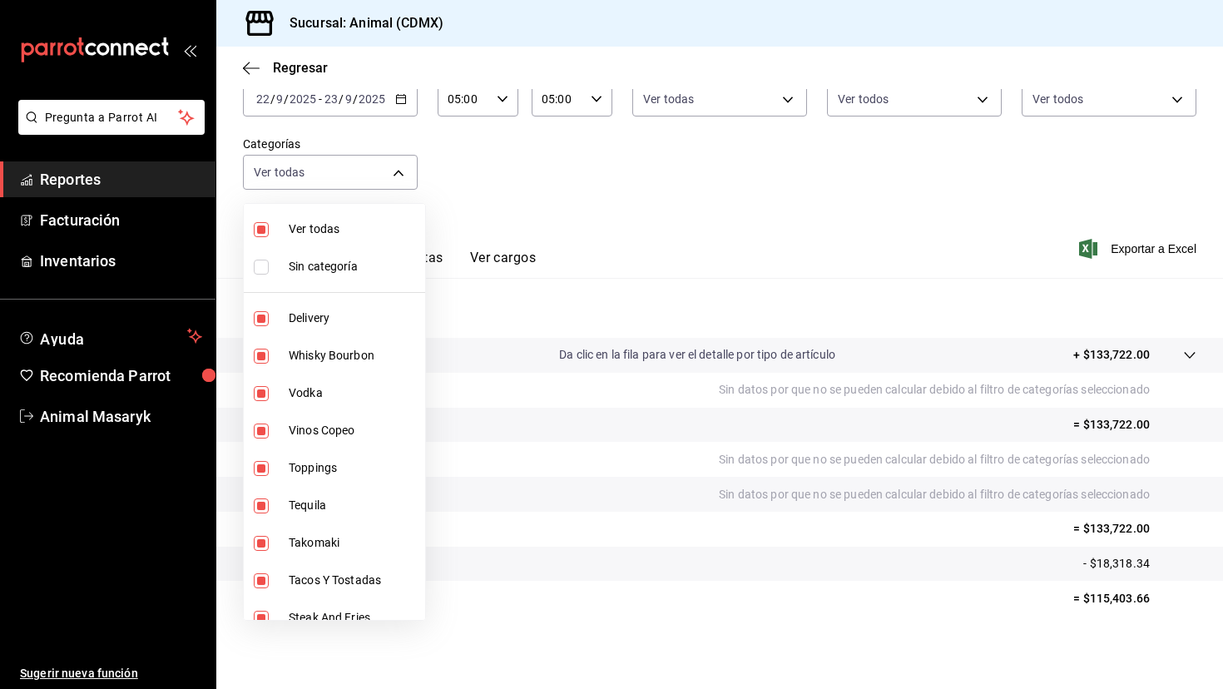
checkbox input "false"
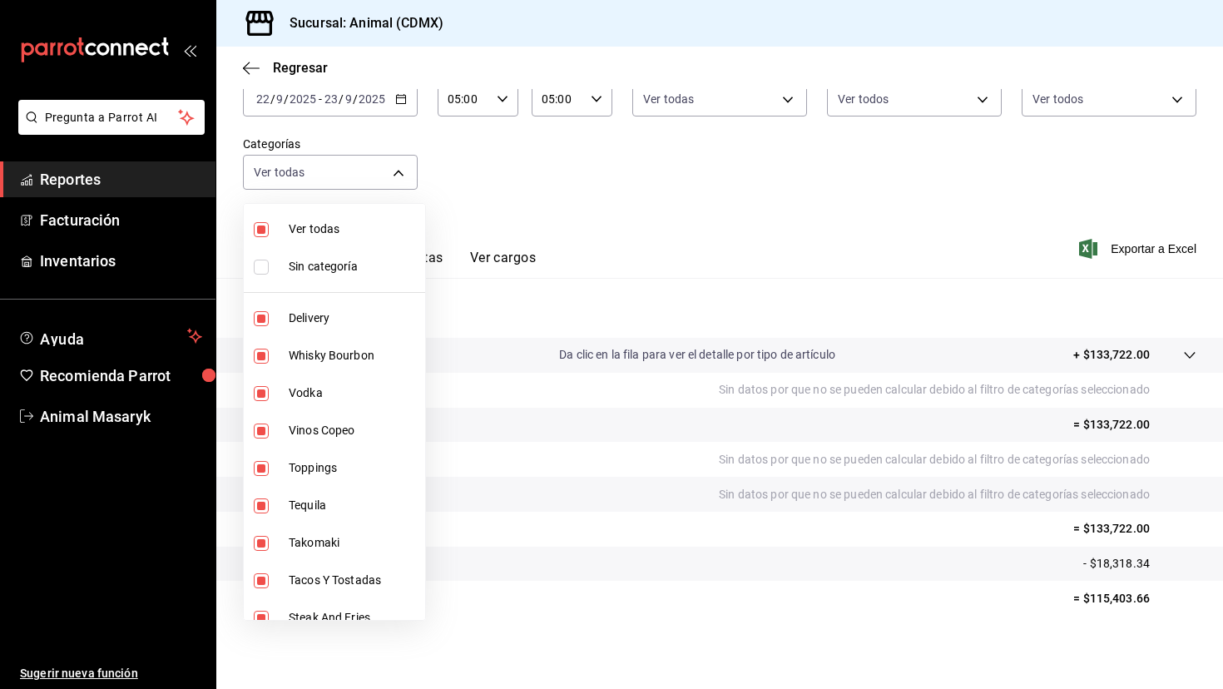
checkbox input "false"
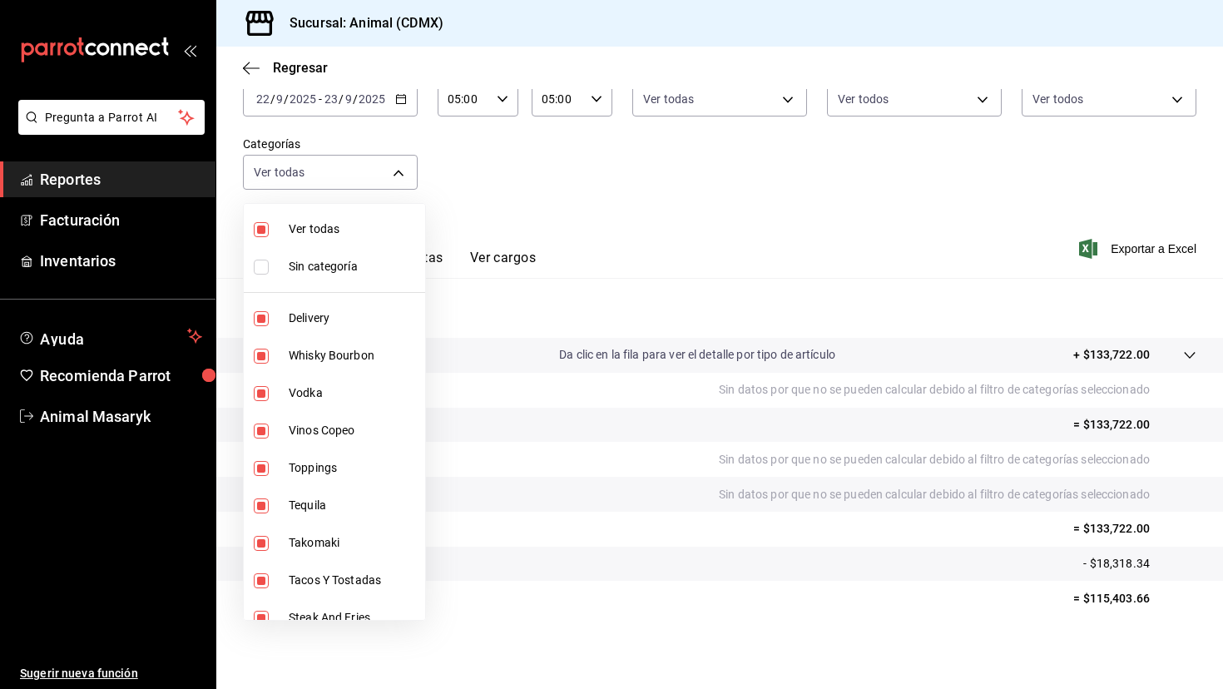
checkbox input "false"
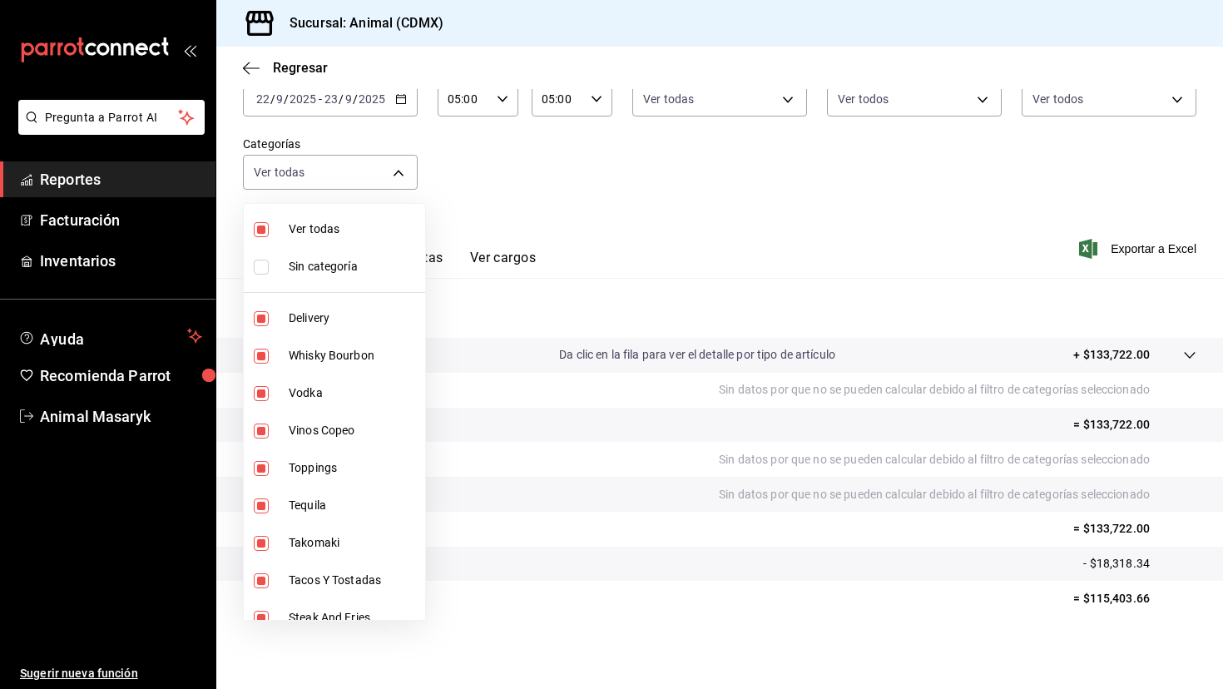
checkbox input "false"
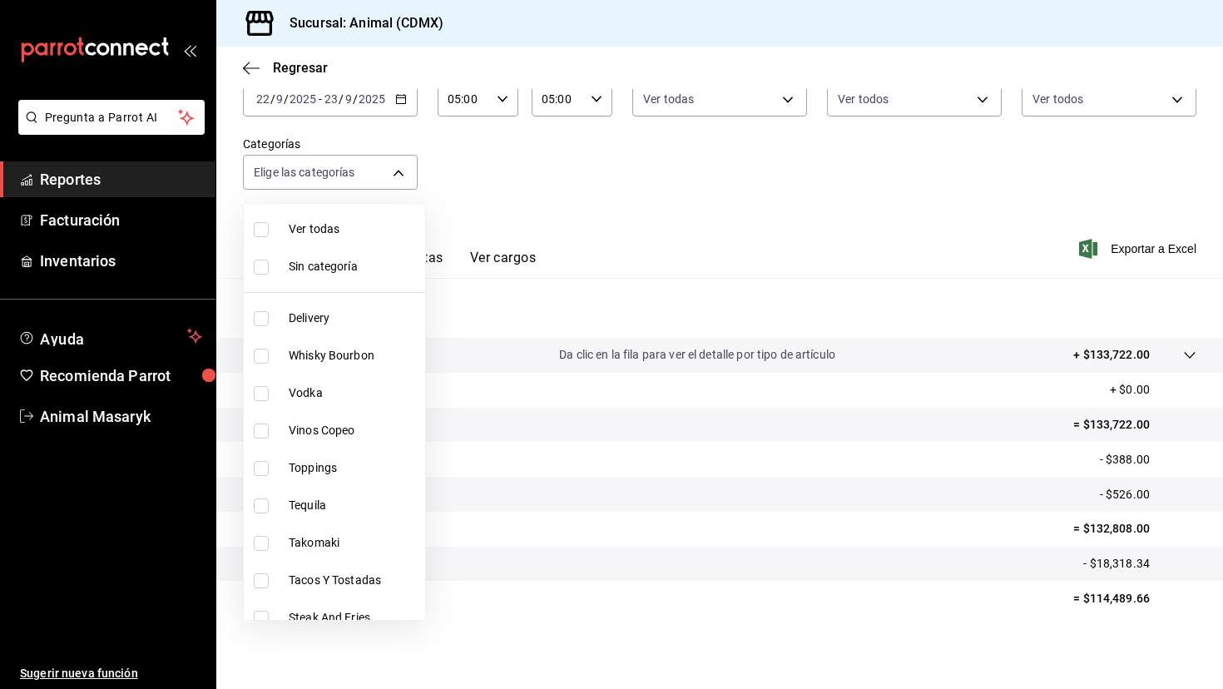
click at [357, 449] on li "Toppings" at bounding box center [334, 467] width 181 height 37
type input "6755d557-05bc-4d29-83de-2e203c7f1c90"
checkbox input "true"
click at [357, 448] on li "Vinos Copeo" at bounding box center [334, 430] width 181 height 37
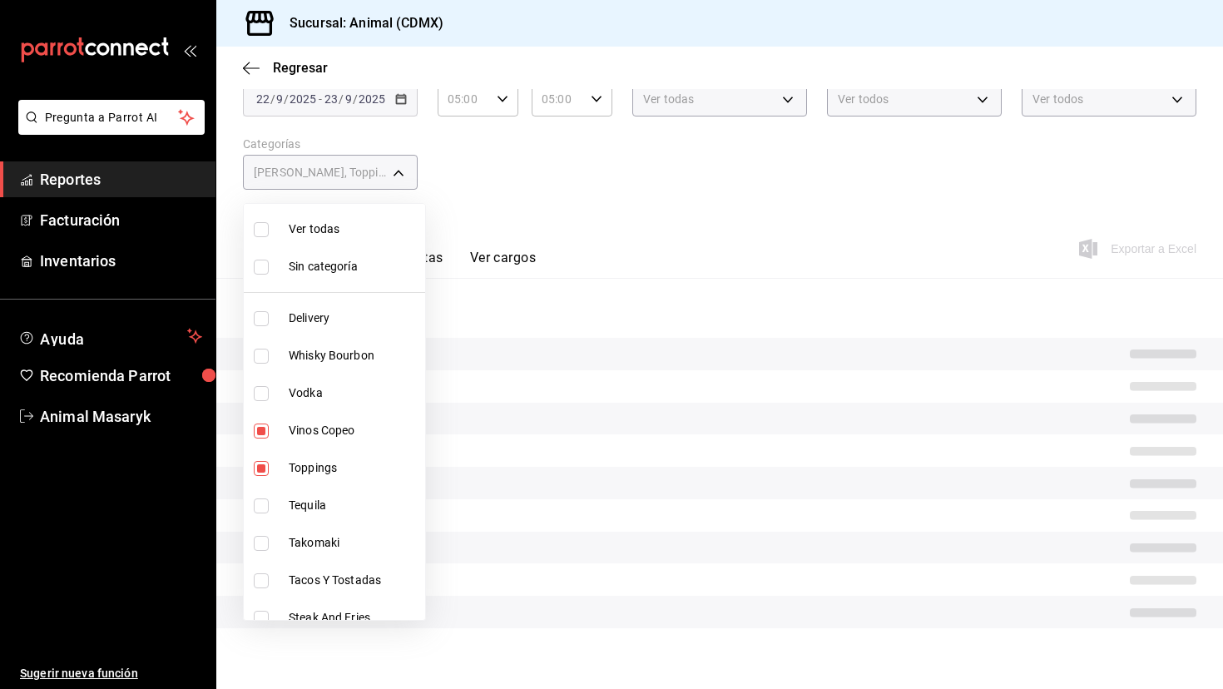
type input "6755d557-05bc-4d29-83de-2e203c7f1c90,0935040b-234d-4818-8034-77968b9fe449"
checkbox input "true"
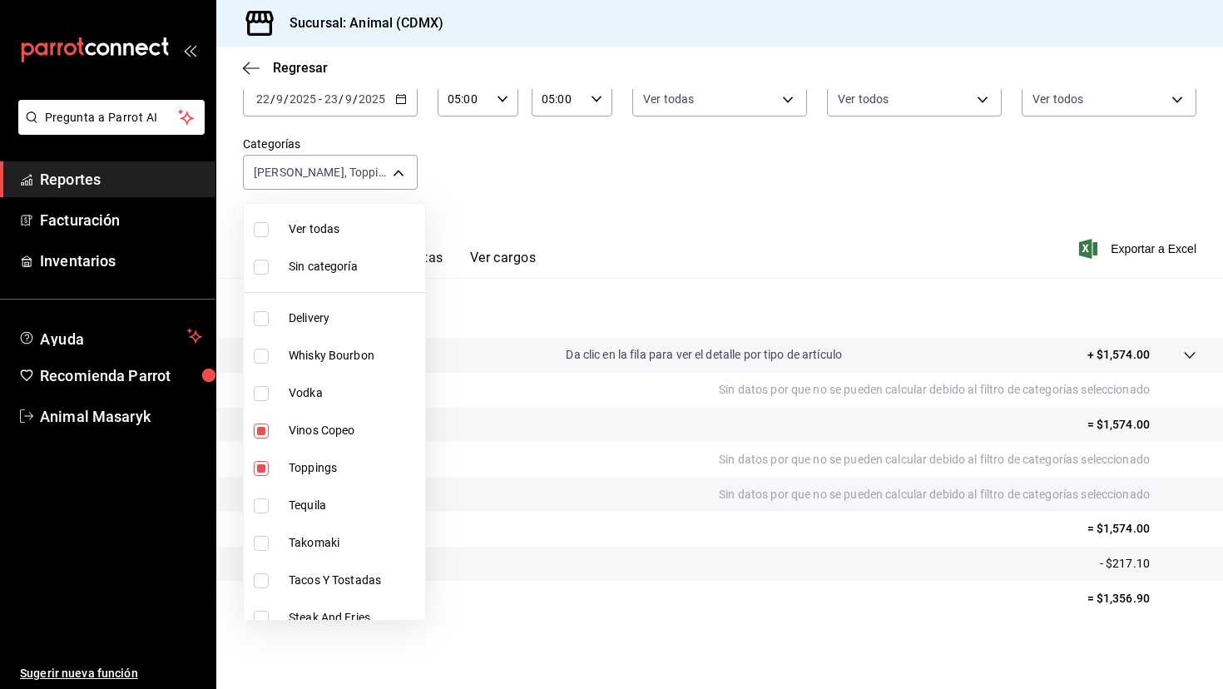
click at [356, 431] on span "Vinos Copeo" at bounding box center [354, 430] width 130 height 17
type input "6755d557-05bc-4d29-83de-2e203c7f1c90"
checkbox input "false"
click at [358, 427] on span "Vinos Copeo" at bounding box center [354, 430] width 130 height 17
type input "6755d557-05bc-4d29-83de-2e203c7f1c90,0935040b-234d-4818-8034-77968b9fe449"
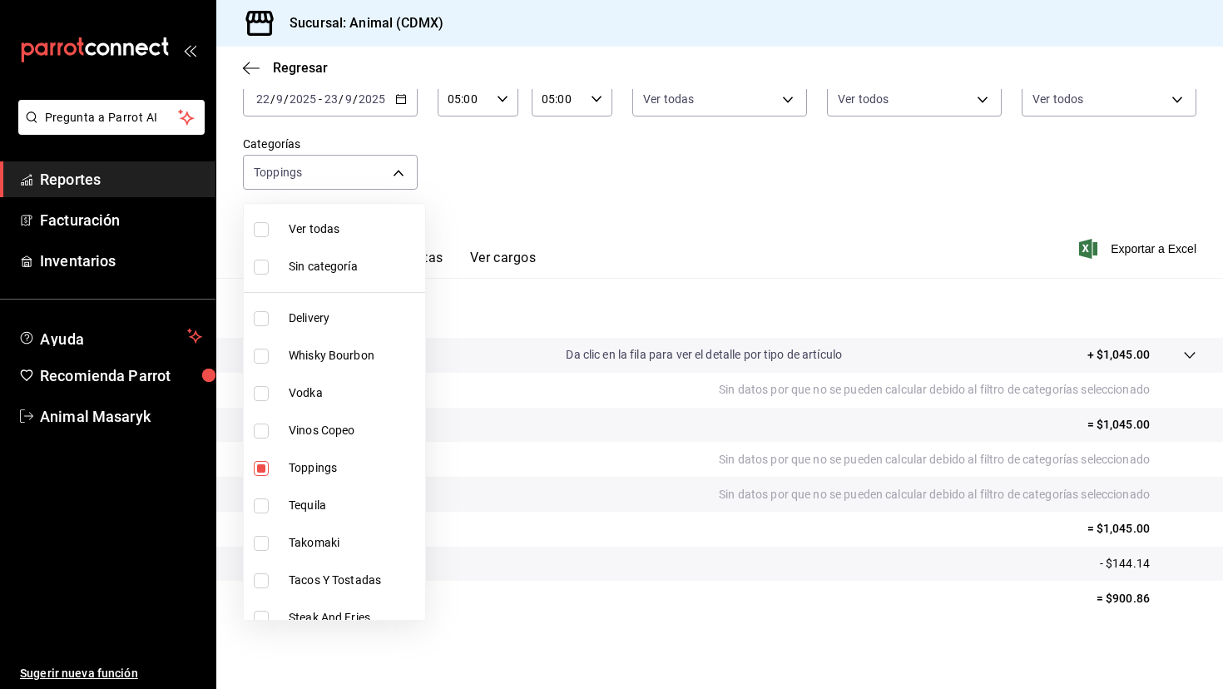
checkbox input "true"
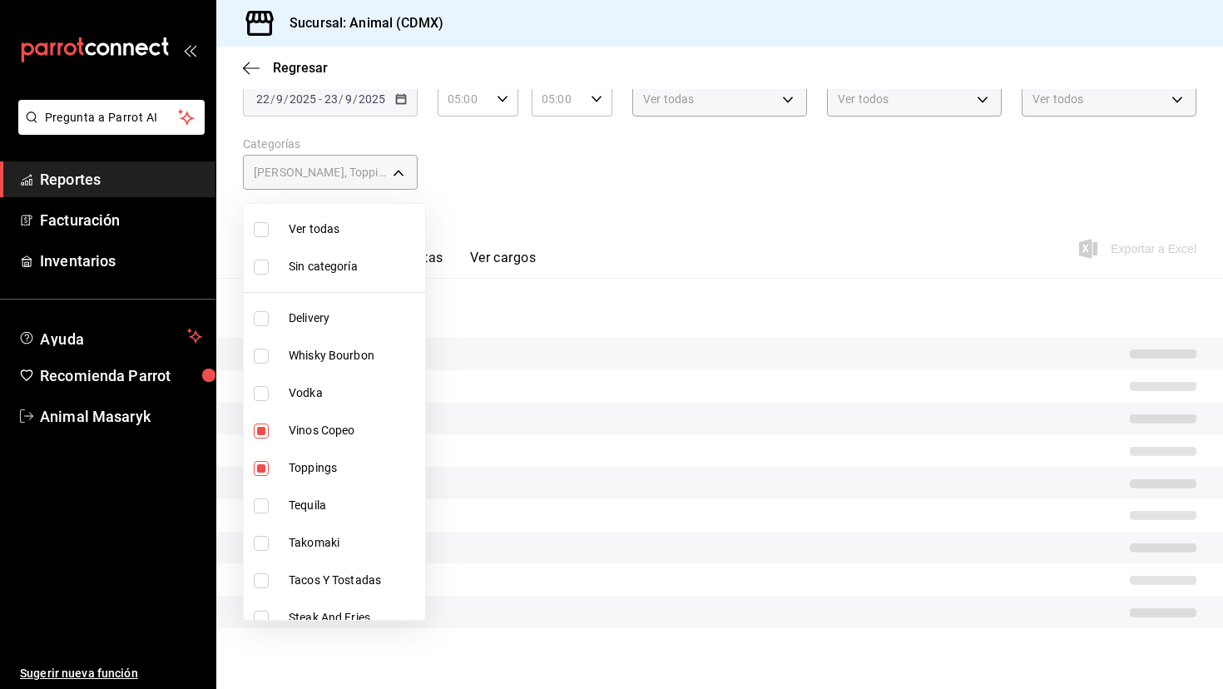
click at [358, 462] on span "Toppings" at bounding box center [354, 467] width 130 height 17
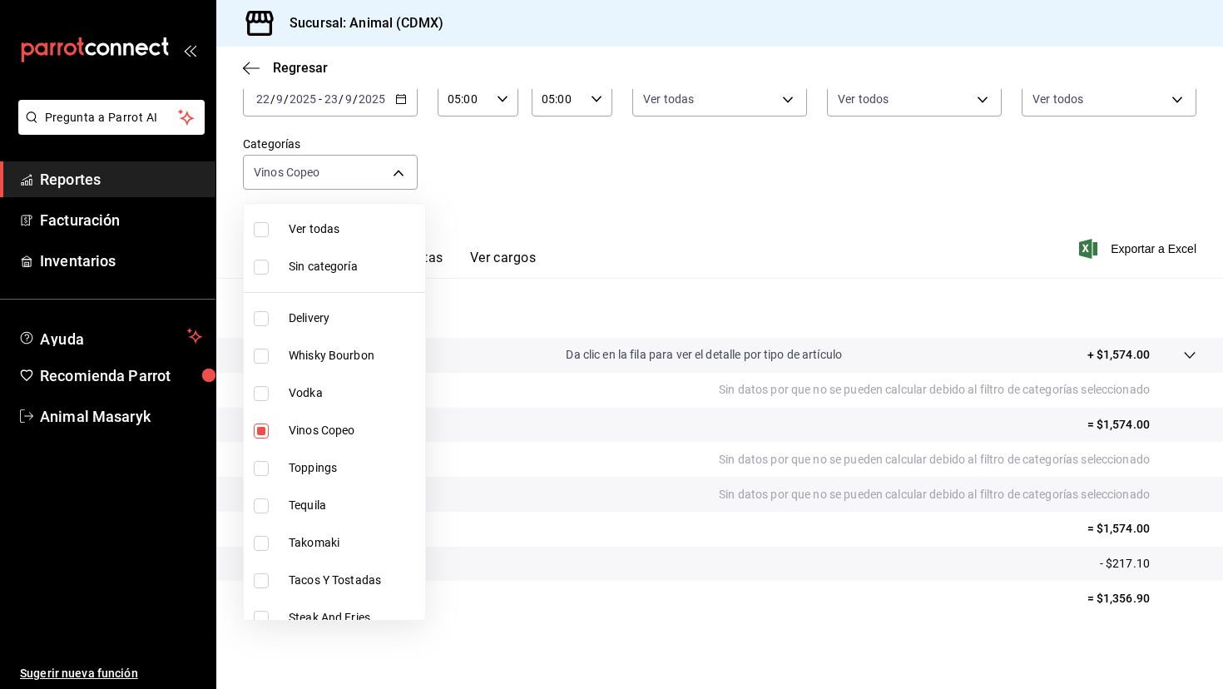
type input "0935040b-234d-4818-8034-77968b9fe449"
checkbox input "false"
click at [669, 250] on div at bounding box center [611, 344] width 1223 height 689
